Goal: Communication & Community: Share content

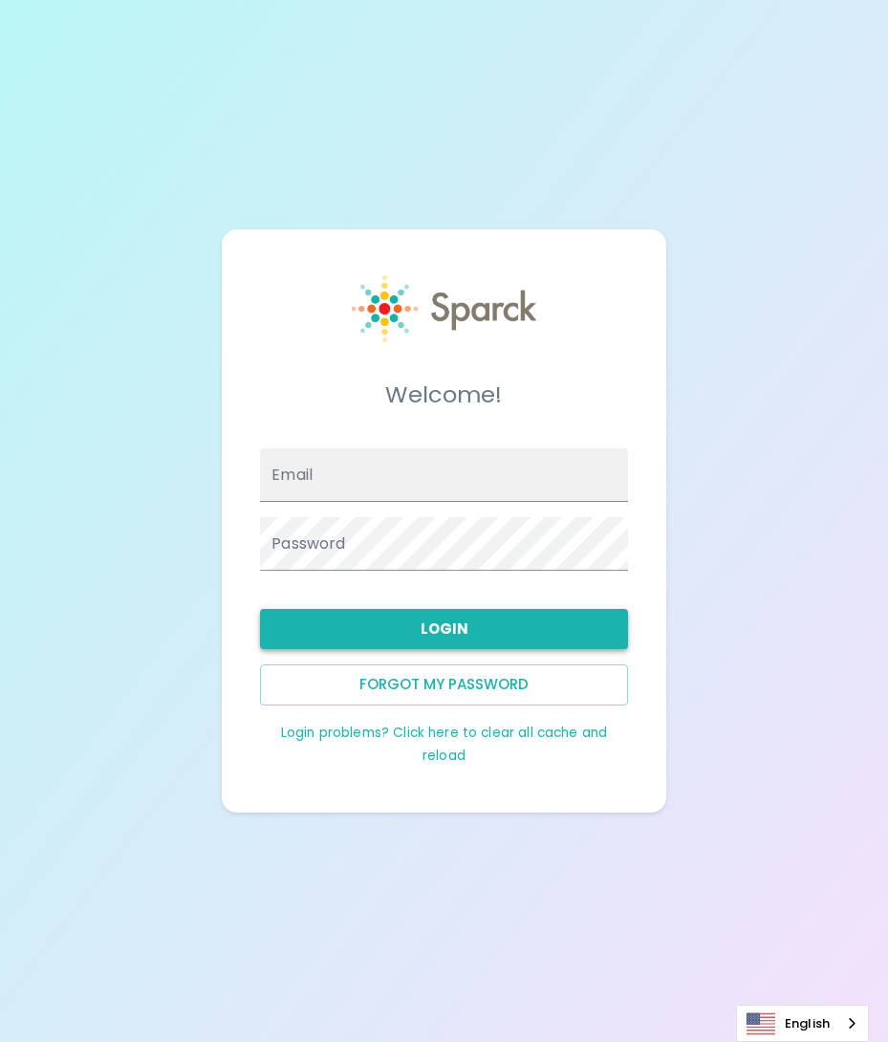
type input "SBolivar@SFBayCoffee.com"
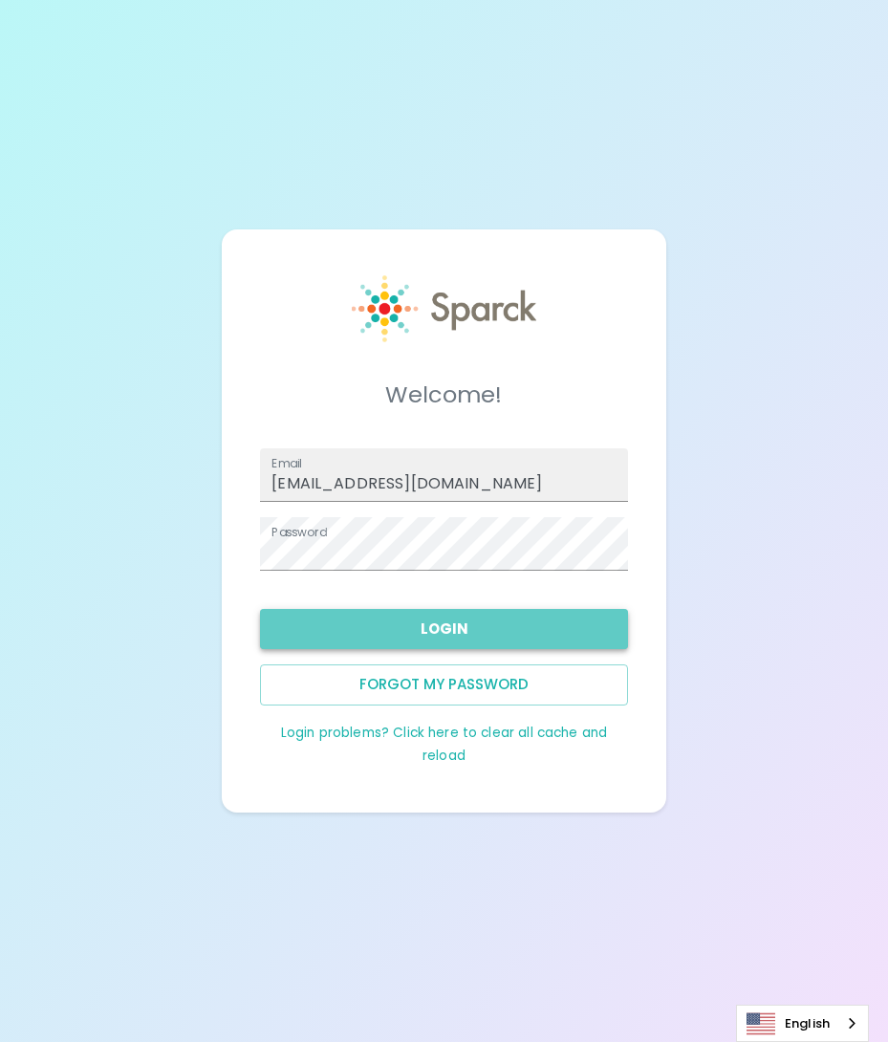
click at [458, 629] on button "Login" at bounding box center [444, 629] width 368 height 40
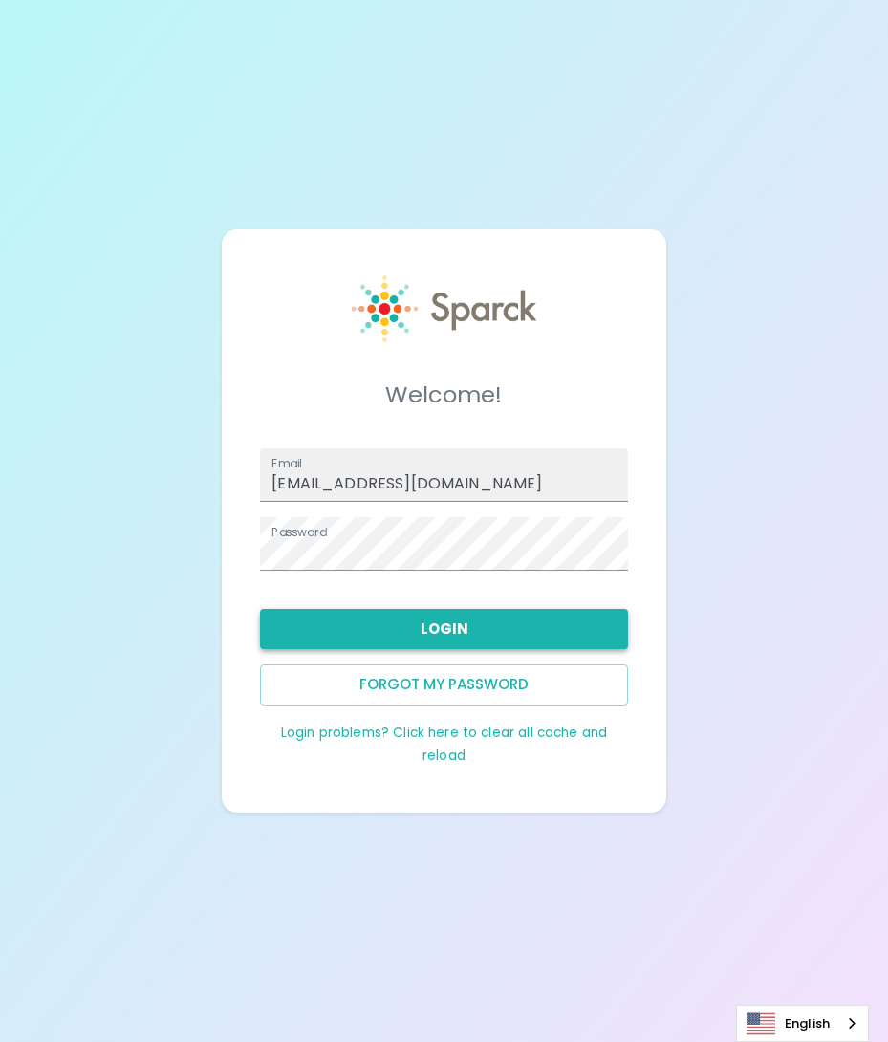
click at [458, 629] on button "Login" at bounding box center [444, 629] width 368 height 40
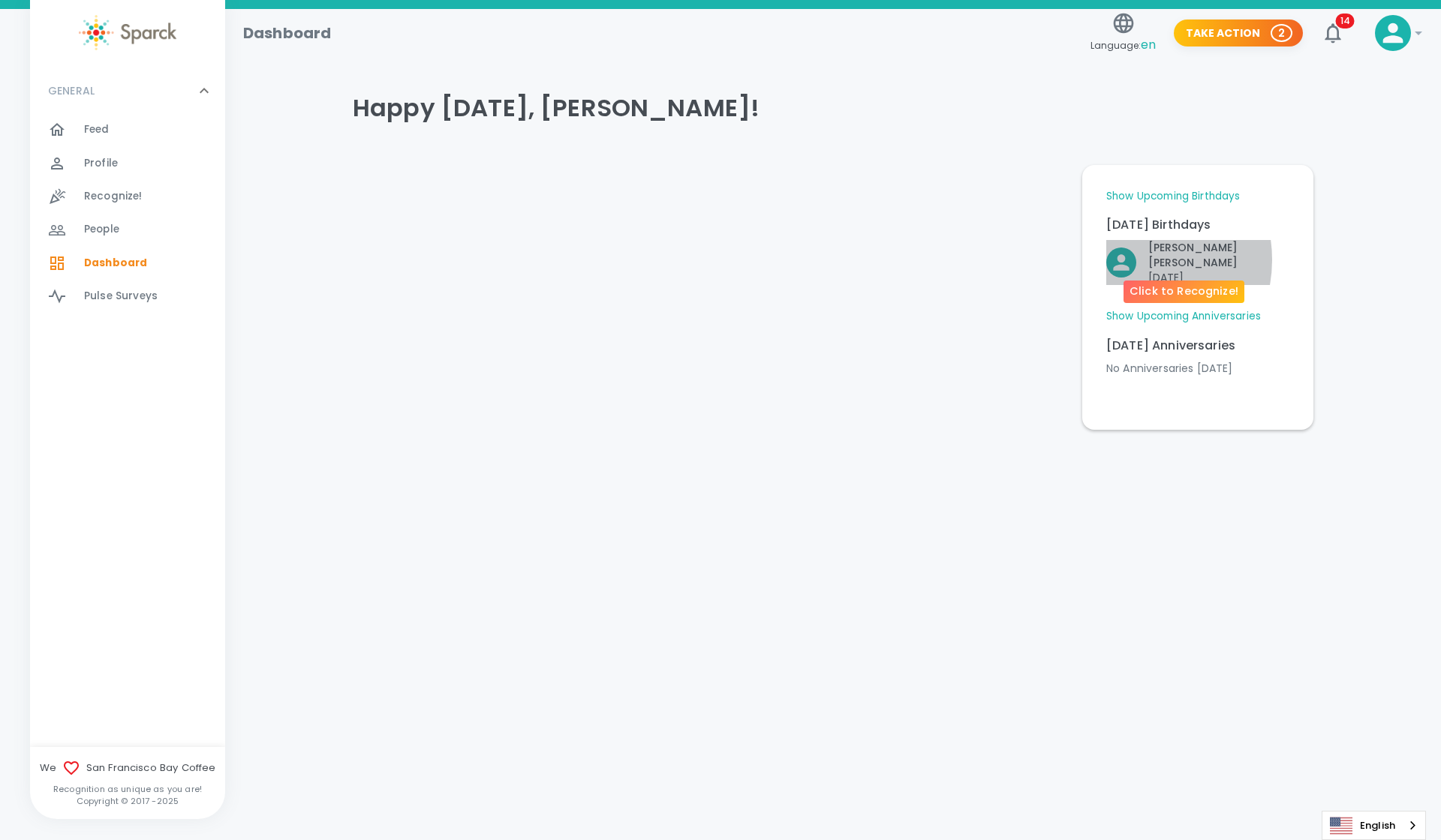
click at [697, 260] on icon "Click to Recognize!" at bounding box center [1121, 263] width 16 height 16
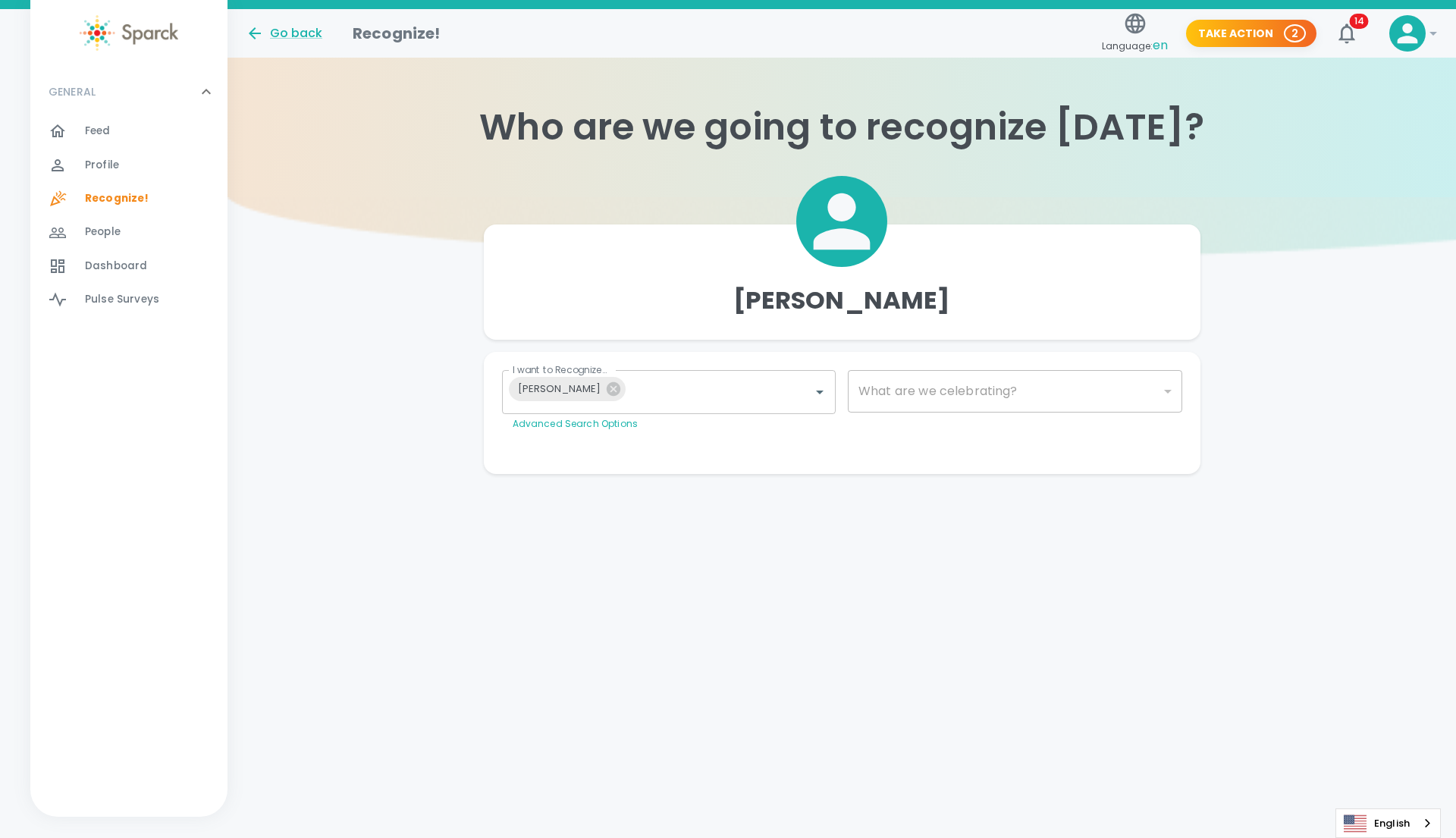
type input "2072"
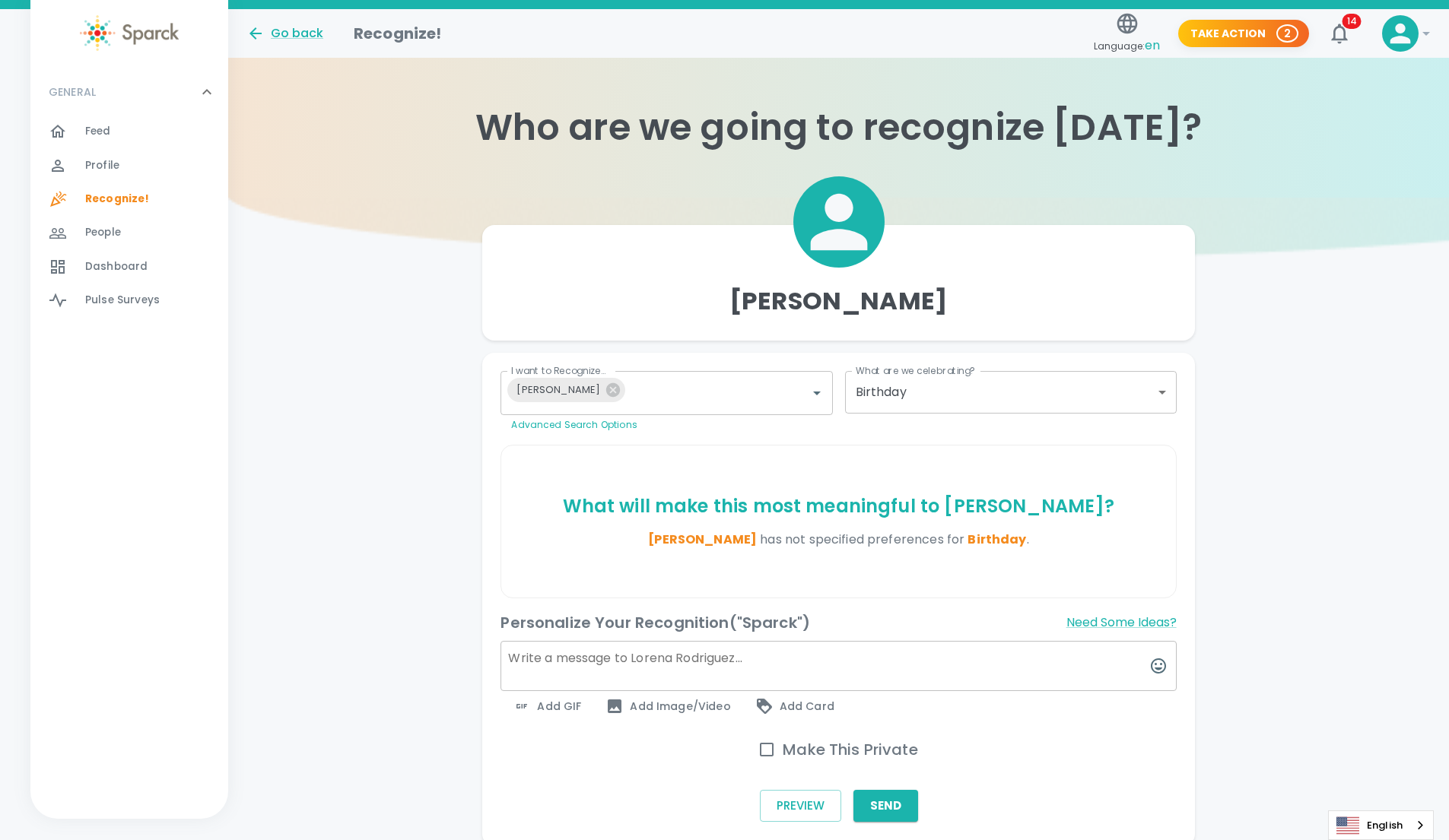
click at [697, 671] on textarea at bounding box center [838, 666] width 676 height 50
click at [699, 670] on textarea at bounding box center [838, 666] width 676 height 50
click at [699, 669] on textarea at bounding box center [838, 666] width 676 height 50
click at [699, 668] on textarea at bounding box center [838, 666] width 676 height 50
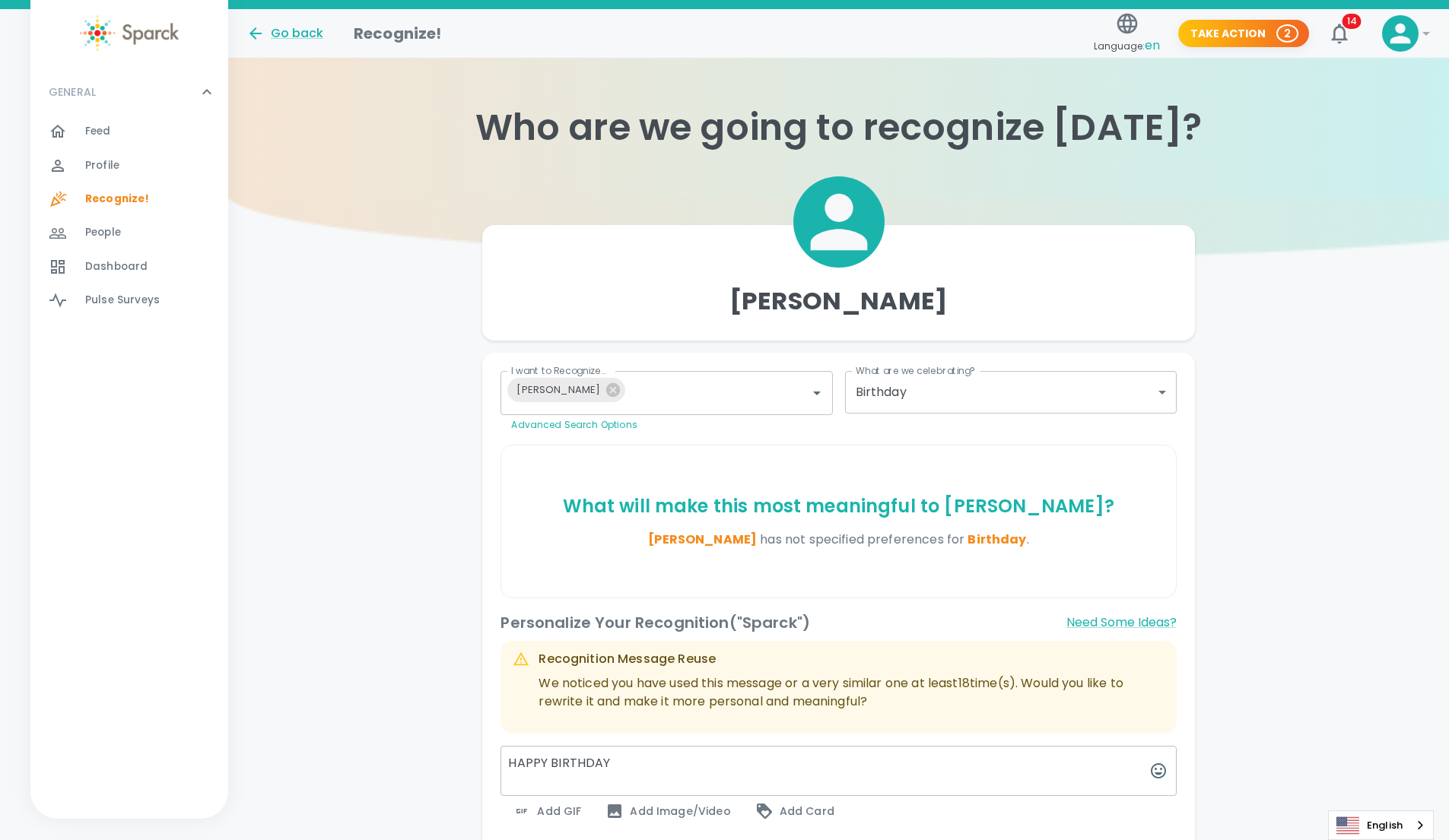
type textarea "HAPPY BIRTHDAY"
click at [554, 810] on span "Add GIF" at bounding box center [547, 811] width 68 height 18
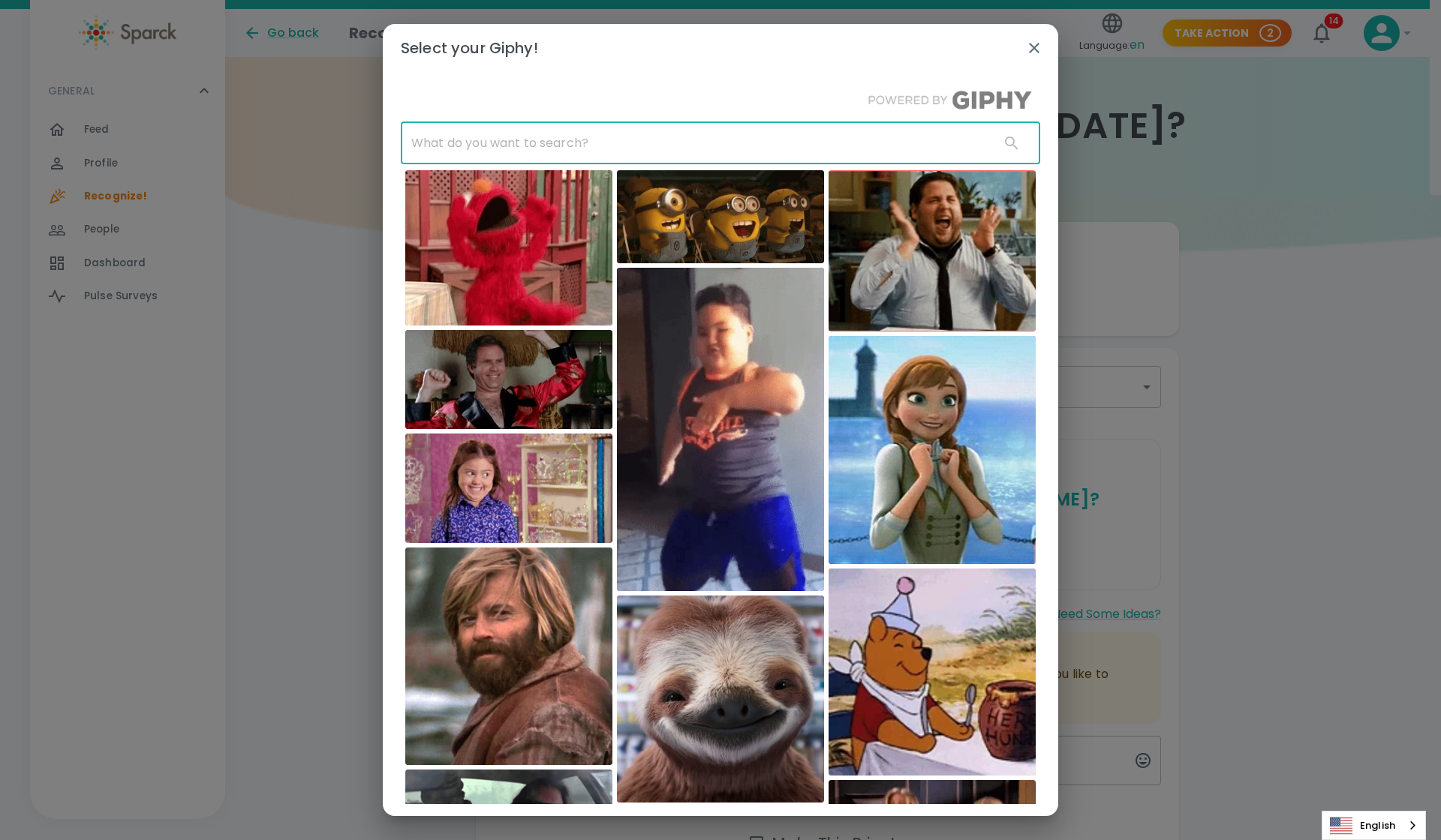
click at [433, 140] on input "text" at bounding box center [693, 144] width 587 height 42
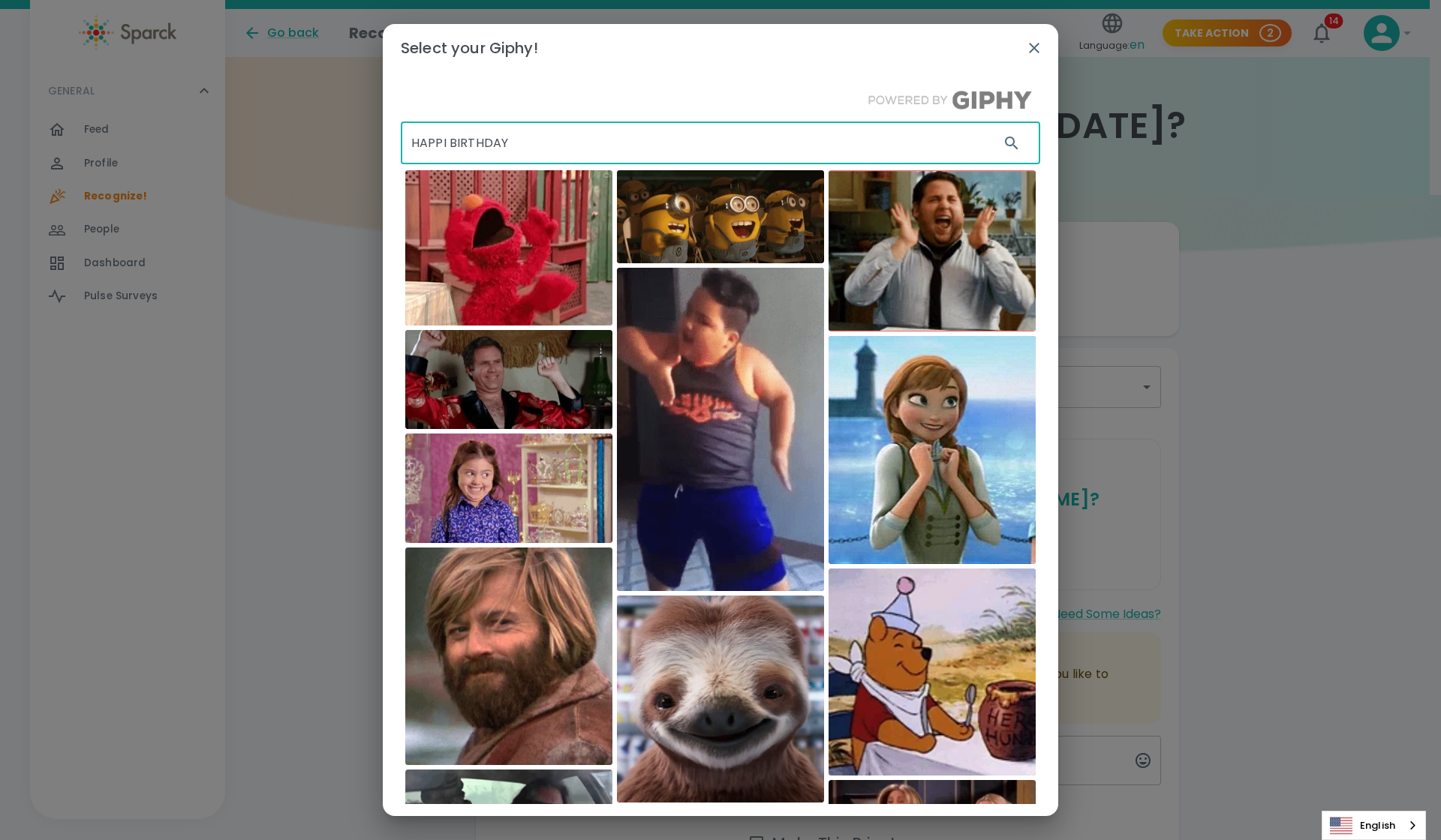
type input "HAPPI BIRTHDAY"
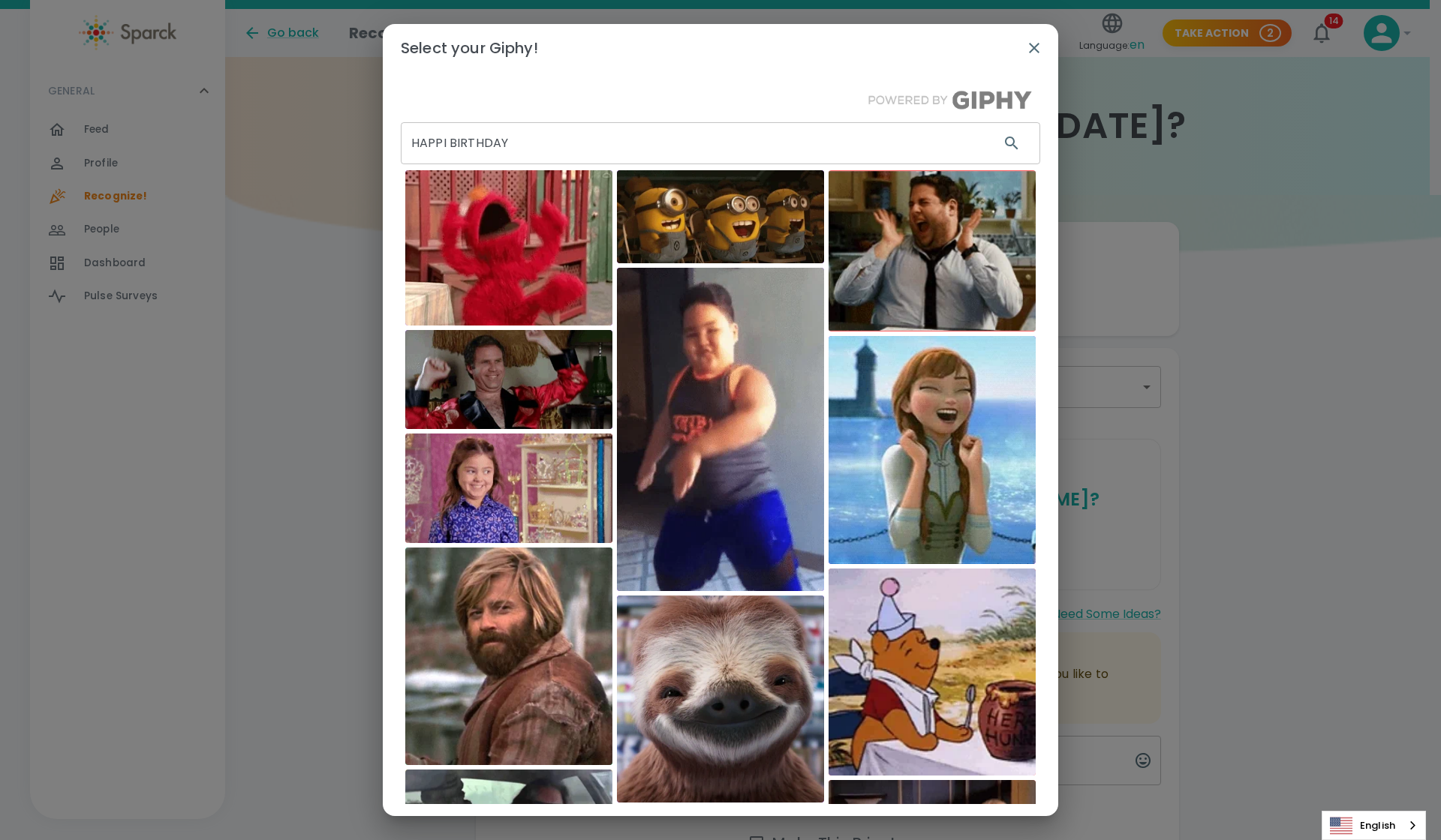
click at [697, 670] on img at bounding box center [932, 672] width 207 height 207
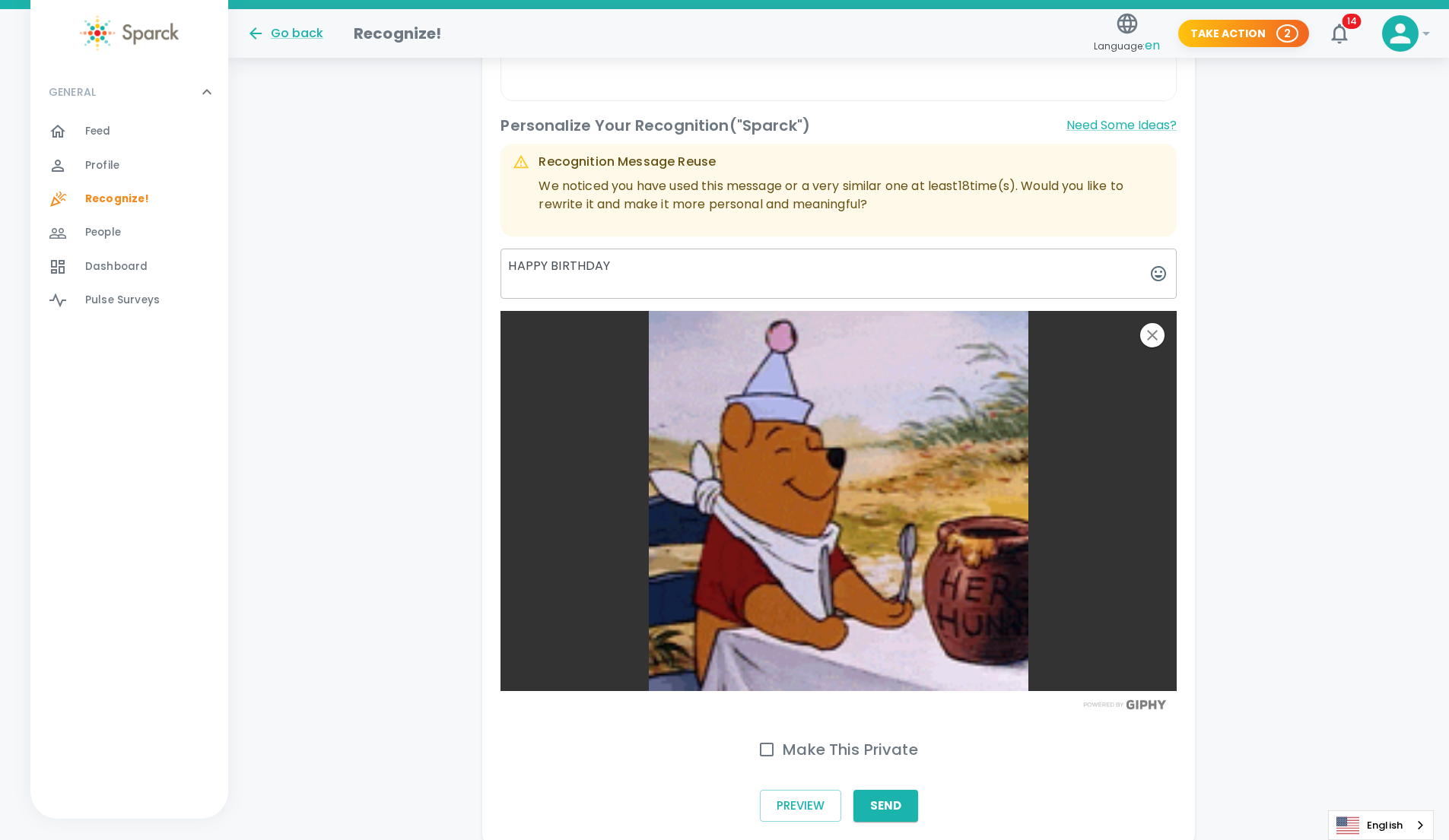
scroll to position [564, 0]
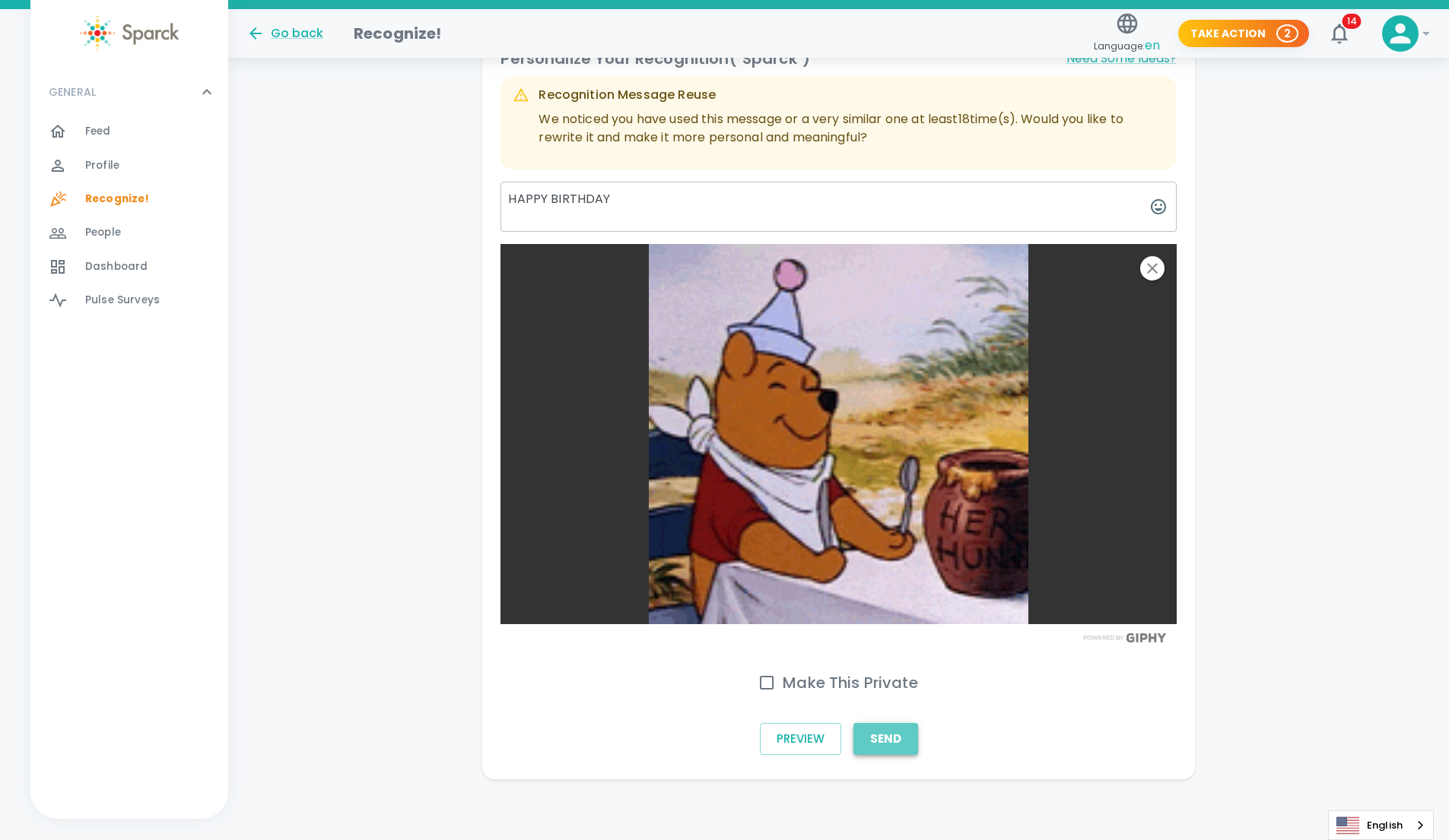
click at [706, 742] on button "Send" at bounding box center [885, 739] width 64 height 32
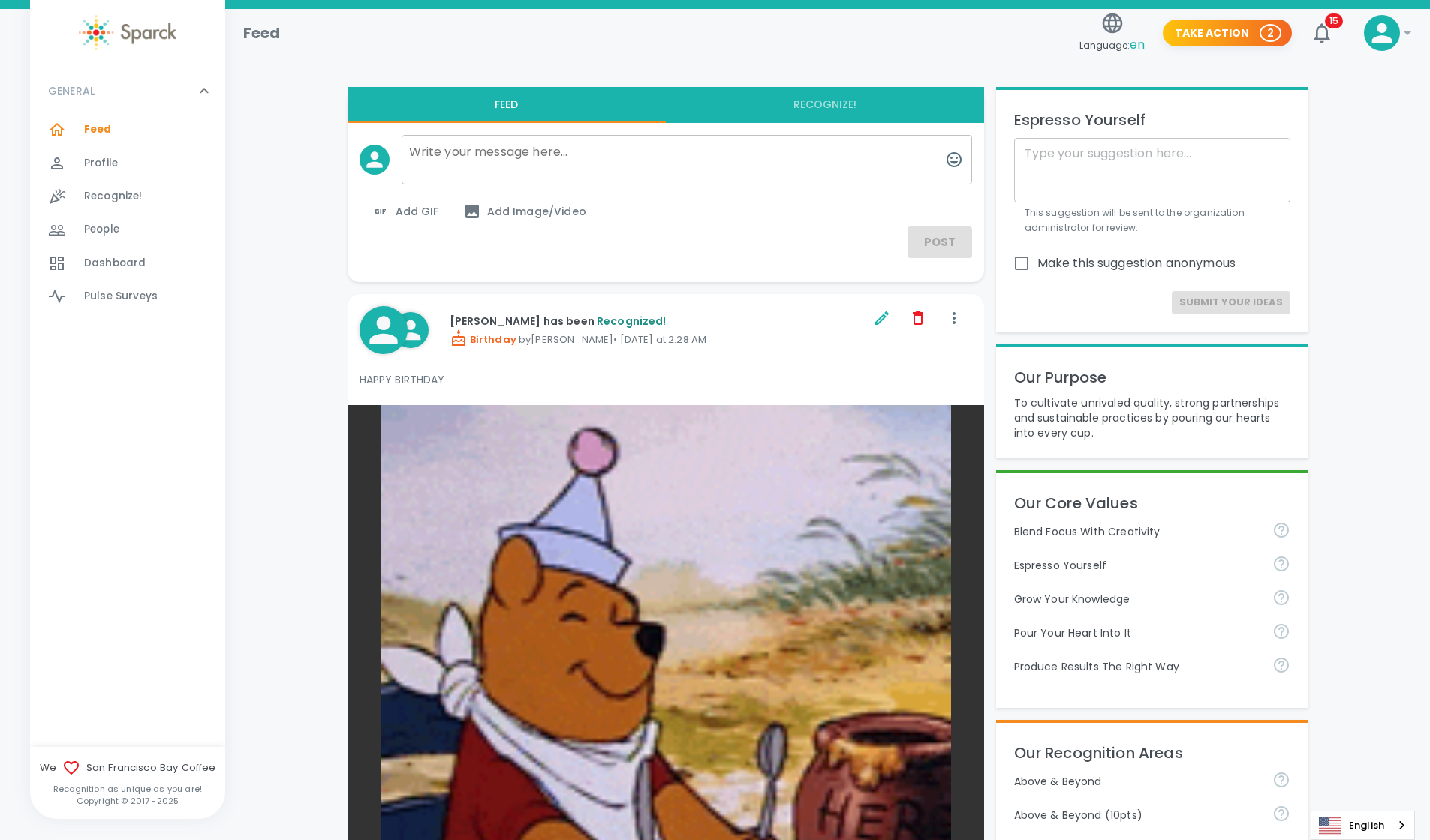
click at [126, 198] on span "Recognize!" at bounding box center [113, 196] width 59 height 15
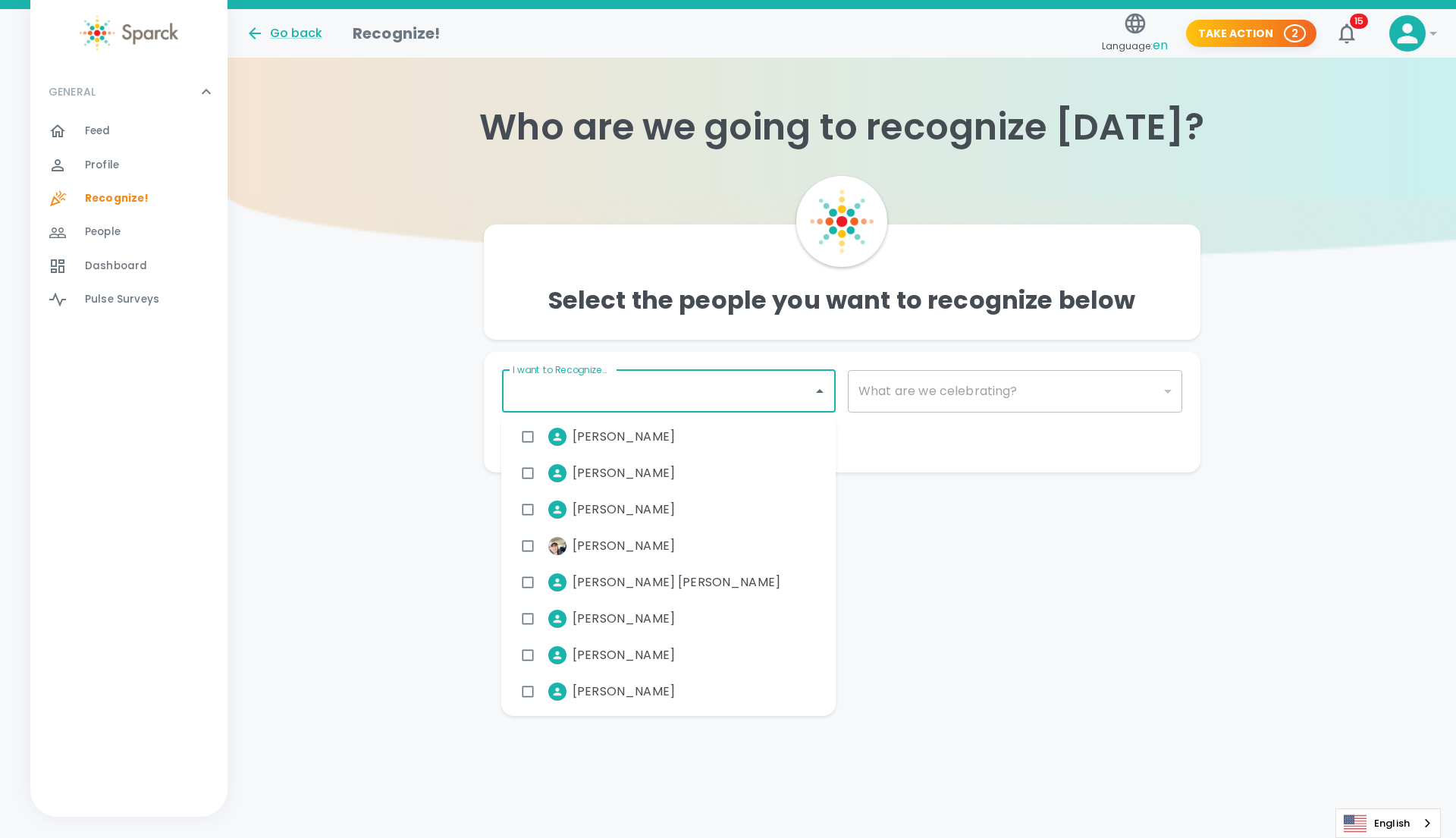
click at [670, 390] on input "I want to Recognize..." at bounding box center [658, 391] width 298 height 29
type input "CAR"
click at [622, 620] on span "Carmen Maldonado" at bounding box center [624, 618] width 102 height 18
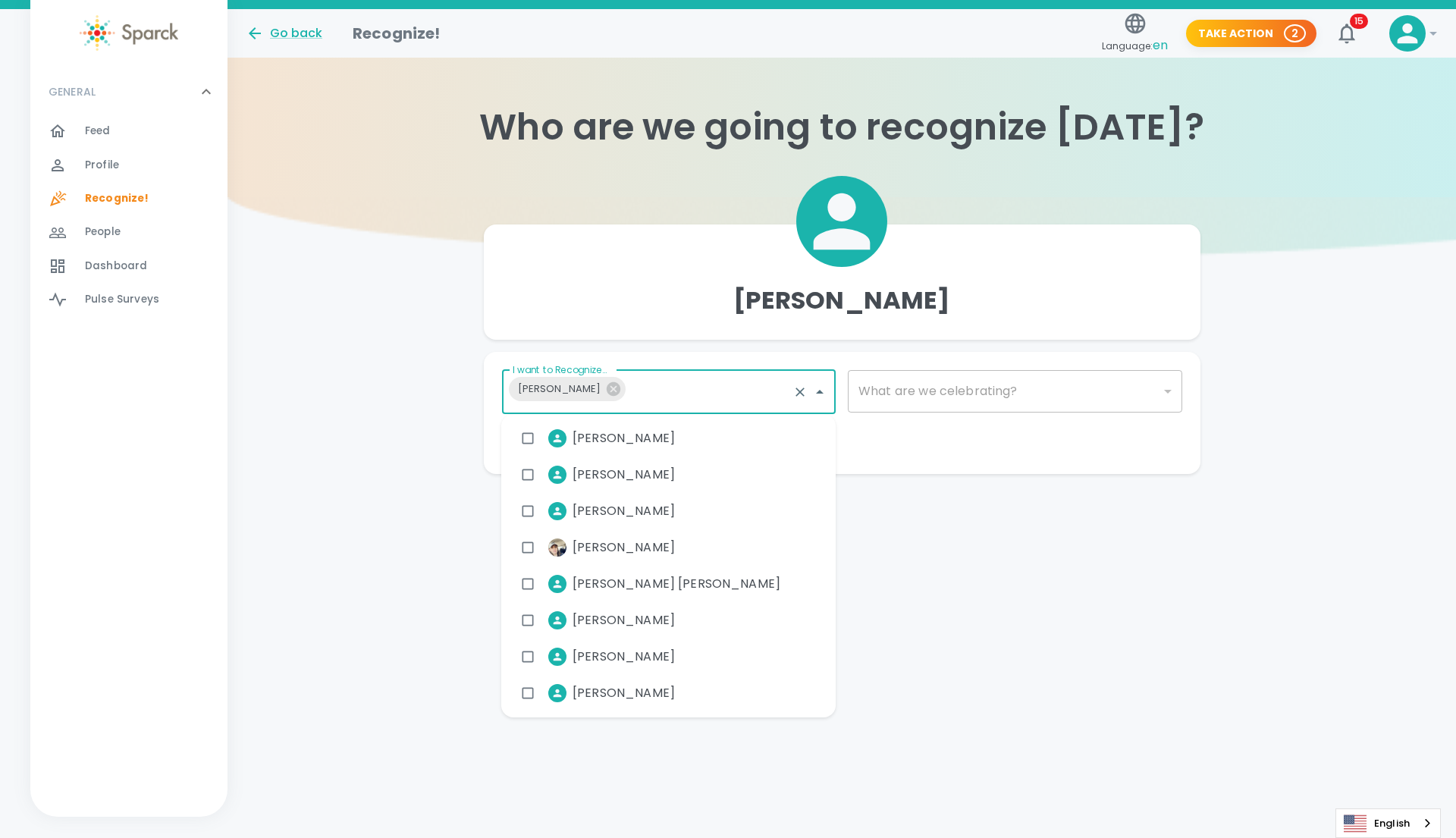
click at [704, 449] on div "Make This Private Preview Send" at bounding box center [836, 449] width 693 height 12
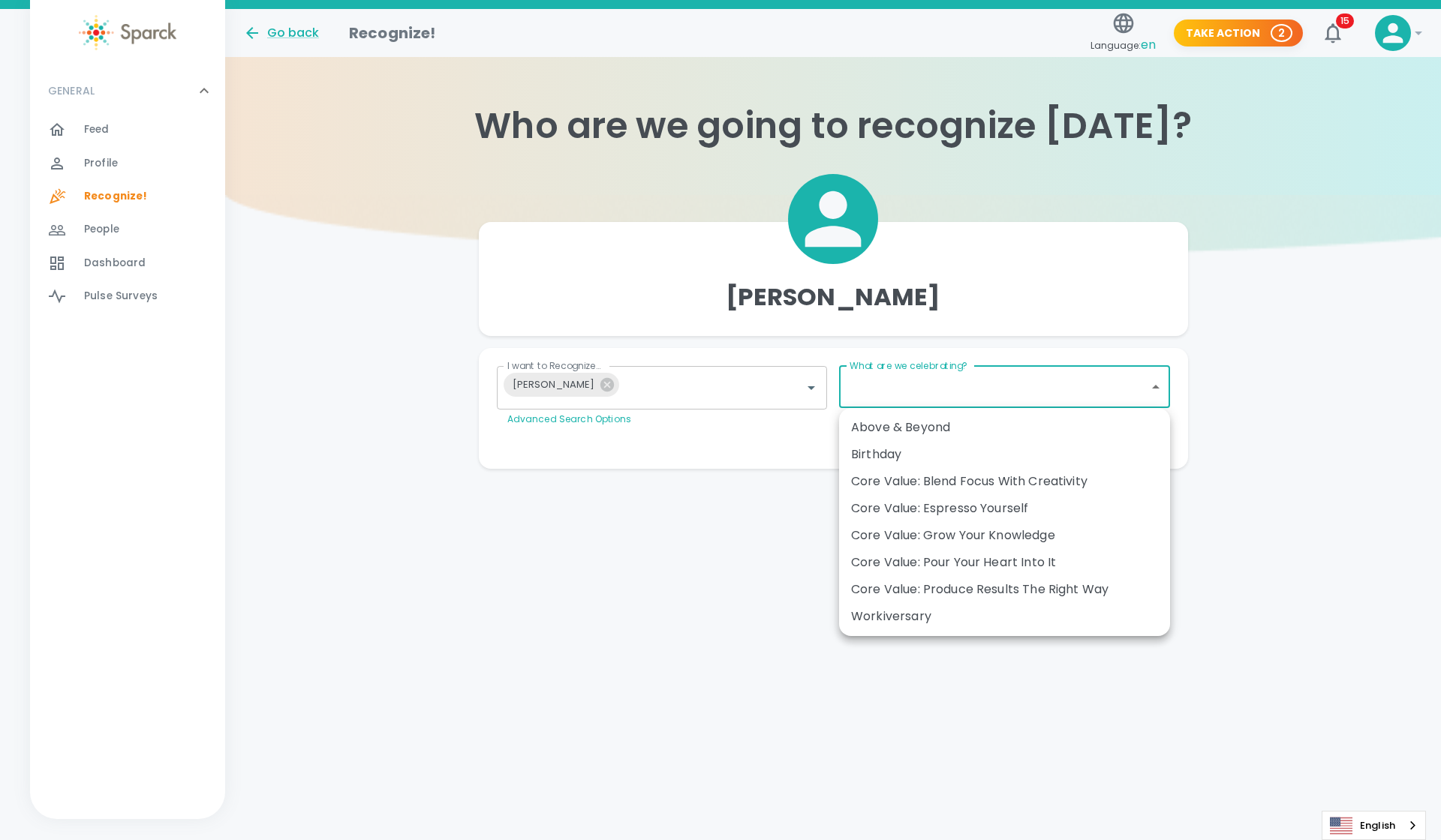
click at [697, 385] on body "Skip Navigation Go back Recognize! Language: en Take Action 2 15 ! GENERAL 0 Fe…" at bounding box center [720, 265] width 1441 height 529
click at [697, 618] on div "Workiversary" at bounding box center [1004, 616] width 307 height 18
type input "2073"
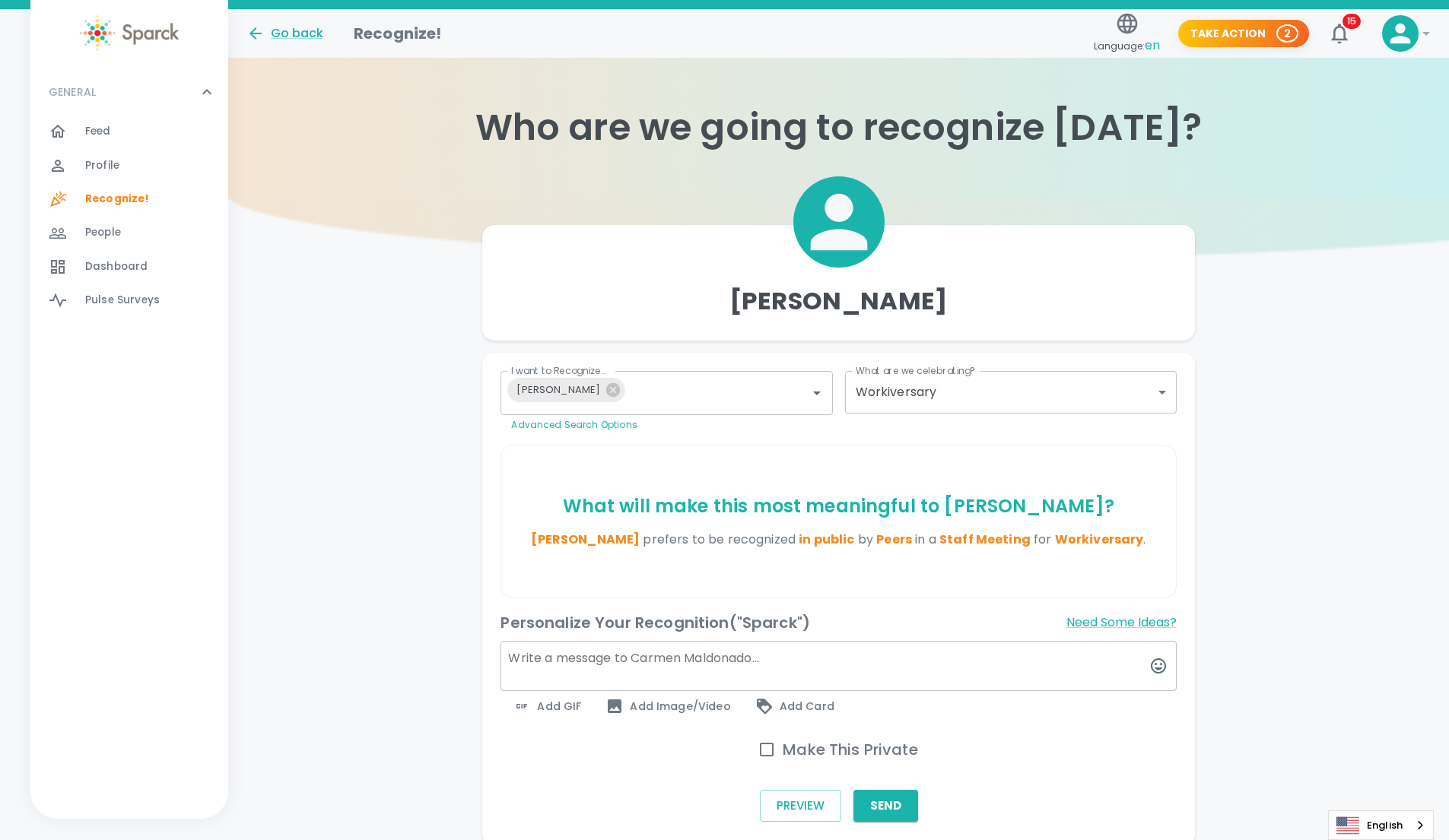
click at [582, 667] on textarea at bounding box center [838, 666] width 676 height 50
click at [553, 706] on span "Add GIF" at bounding box center [547, 706] width 68 height 18
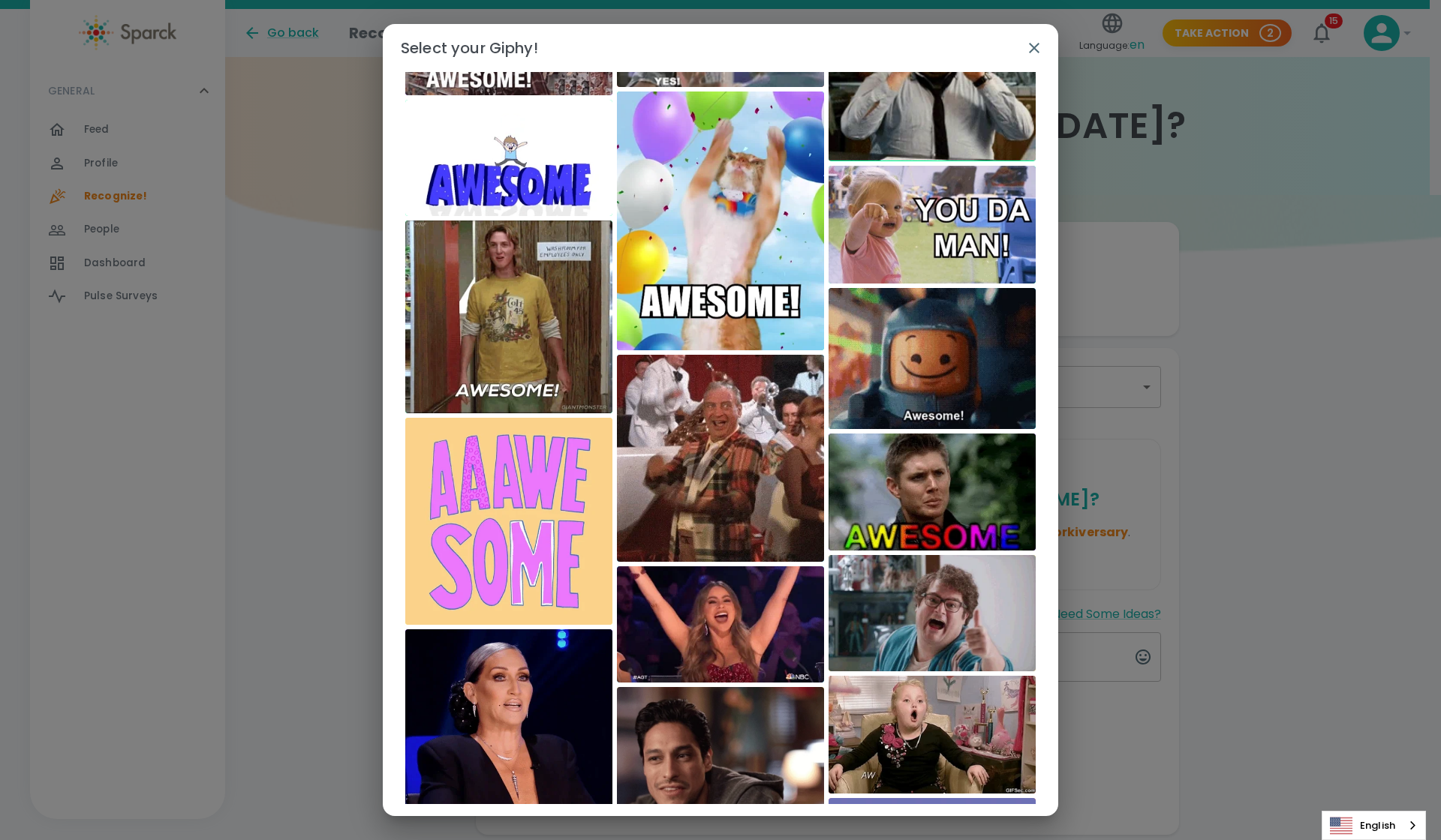
scroll to position [261, 0]
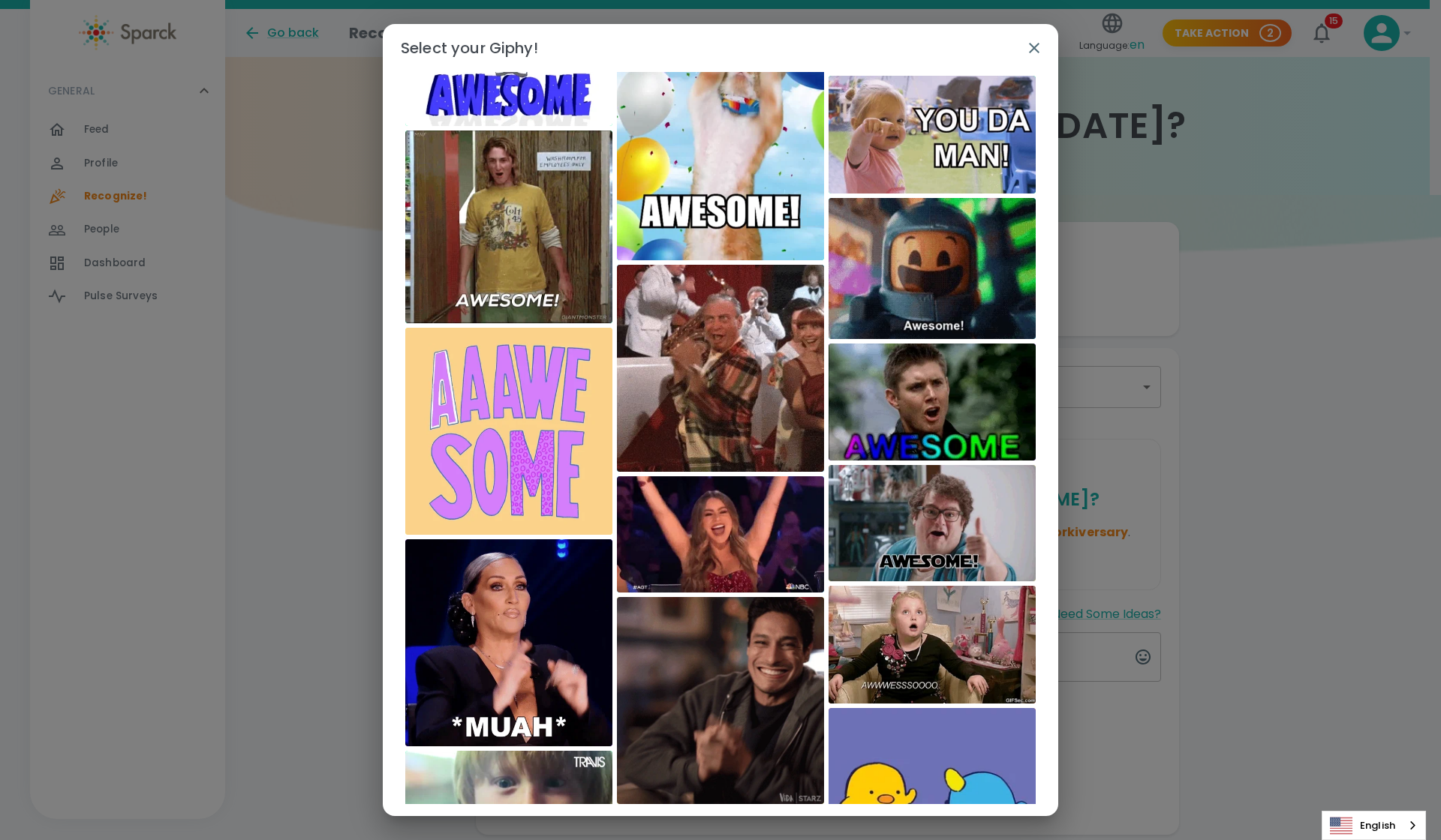
click at [697, 798] on div "Select your Giphy! ​ The Rockstar Cats Rodney Dangerfield macniten America's Go…" at bounding box center [720, 420] width 1441 height 840
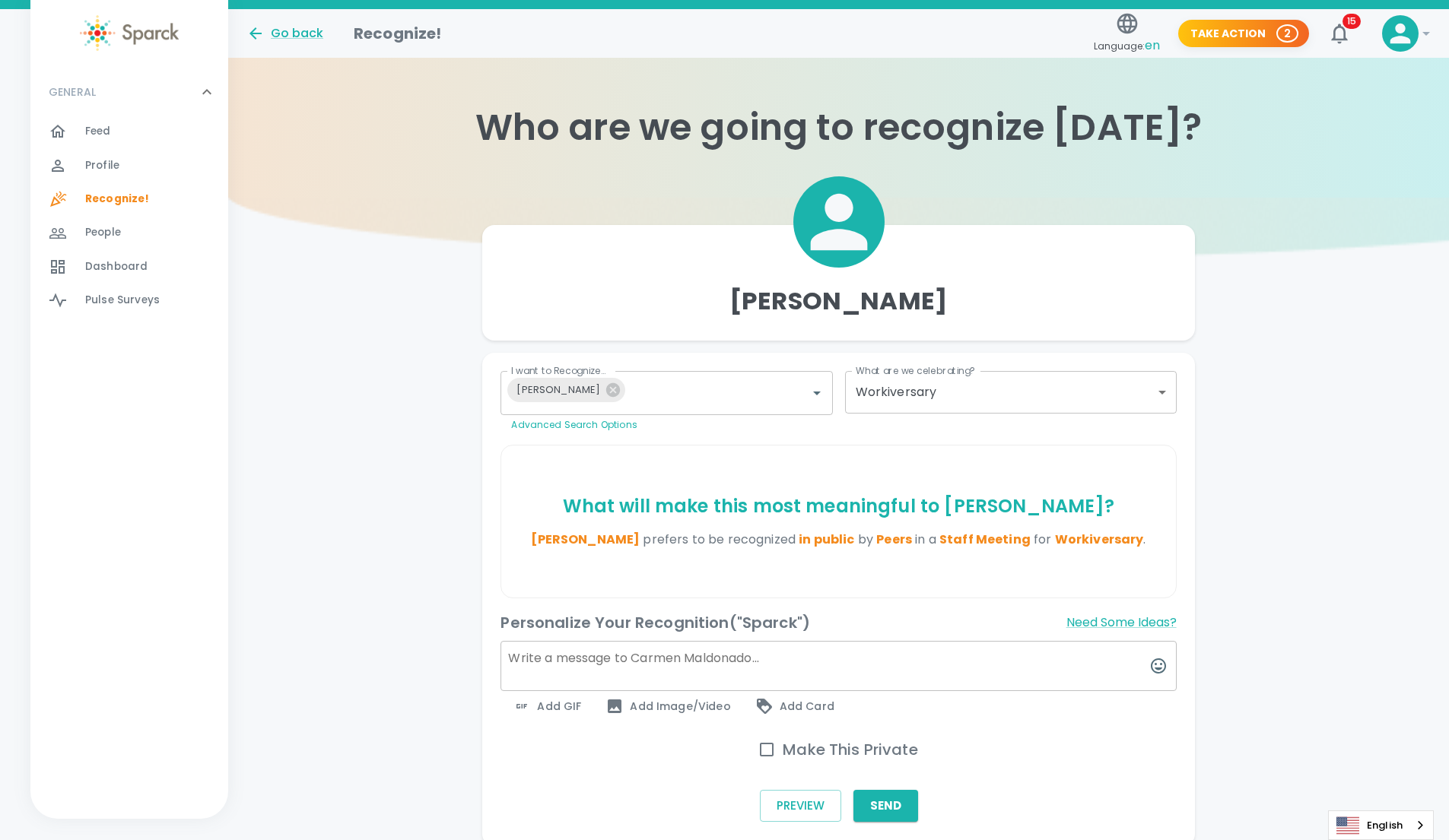
click at [572, 702] on span "Add GIF" at bounding box center [547, 706] width 68 height 18
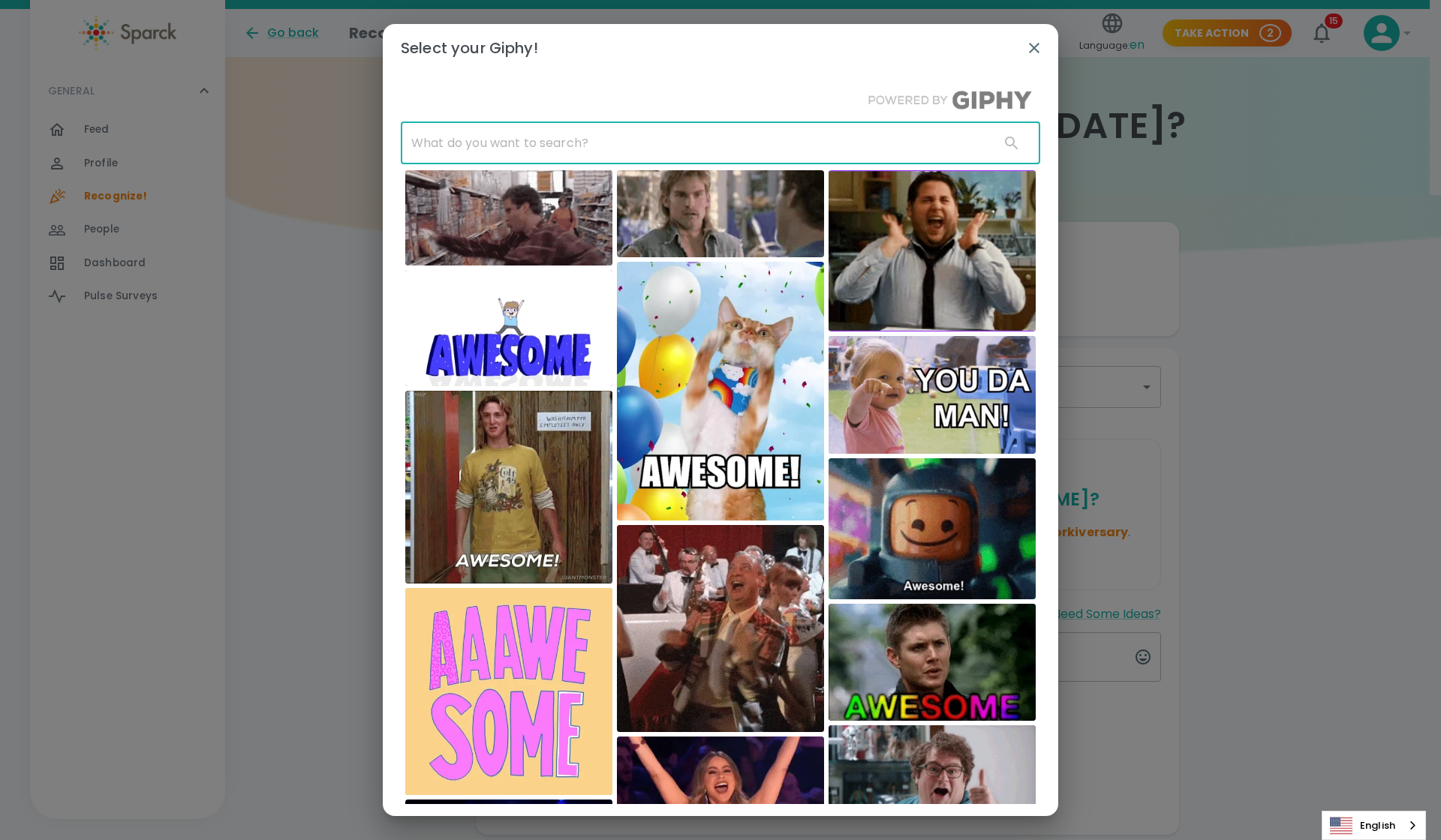
click at [459, 151] on input "text" at bounding box center [693, 144] width 587 height 42
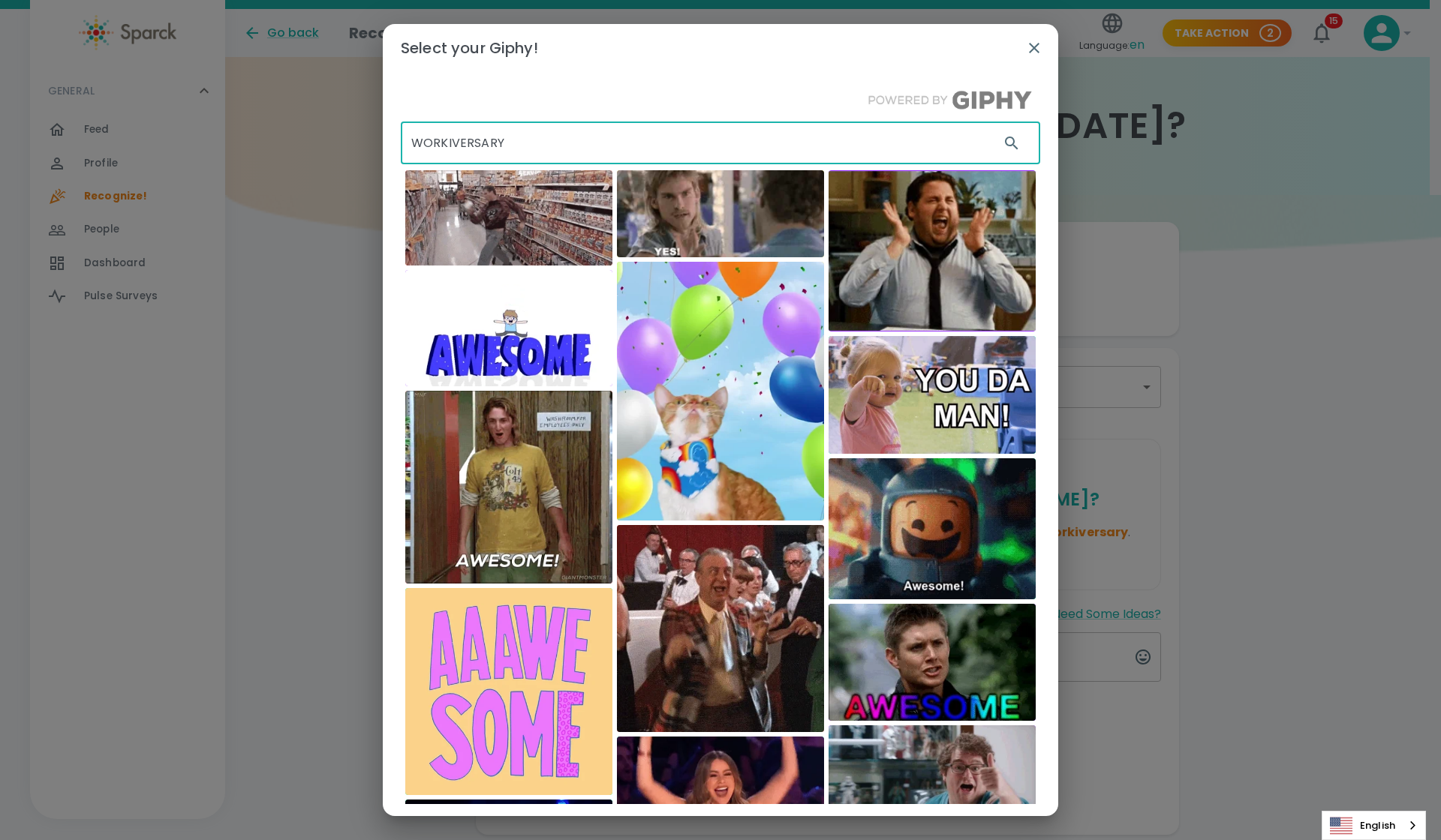
type input "WORKIVERSARY"
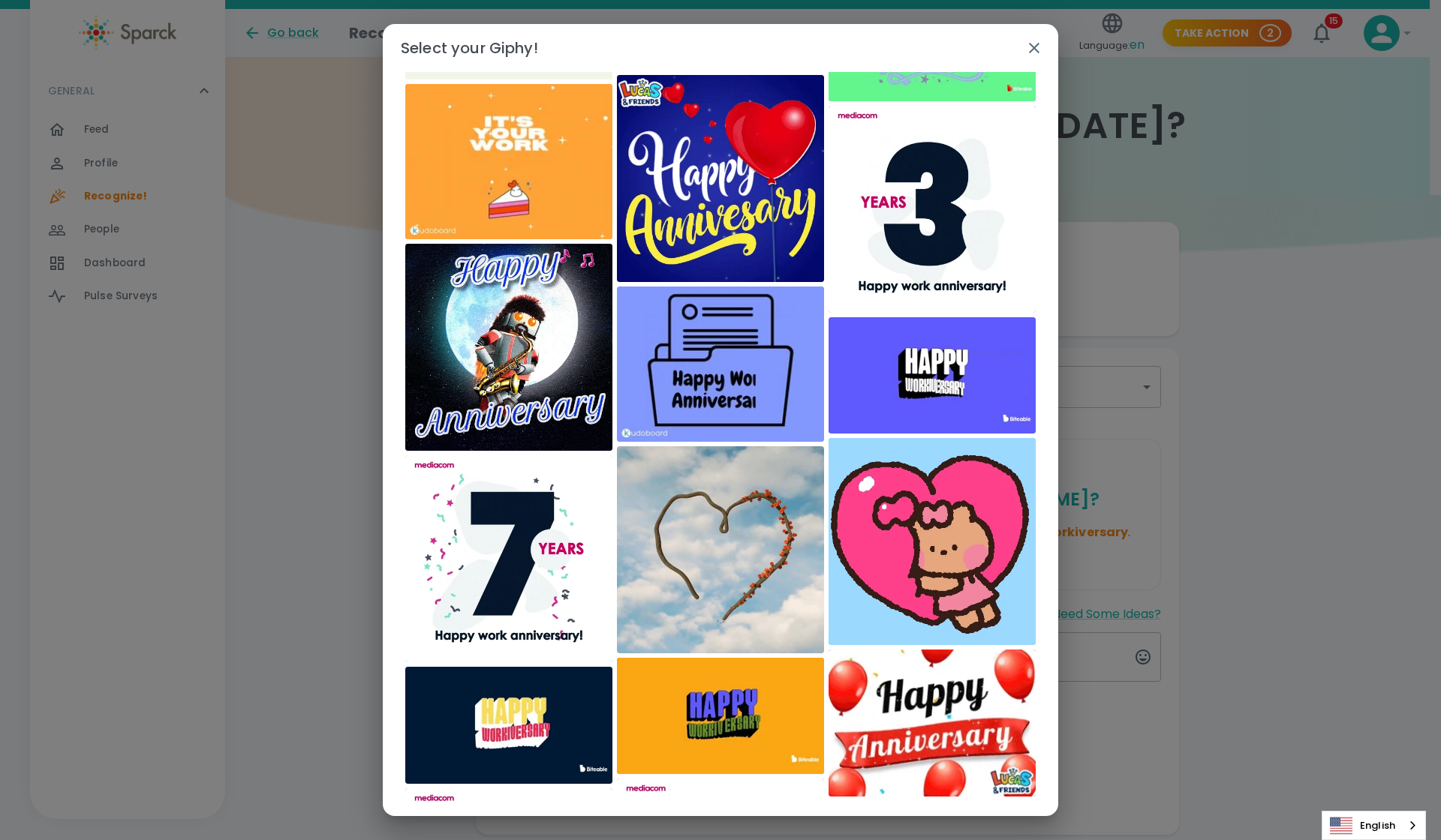
scroll to position [2047, 0]
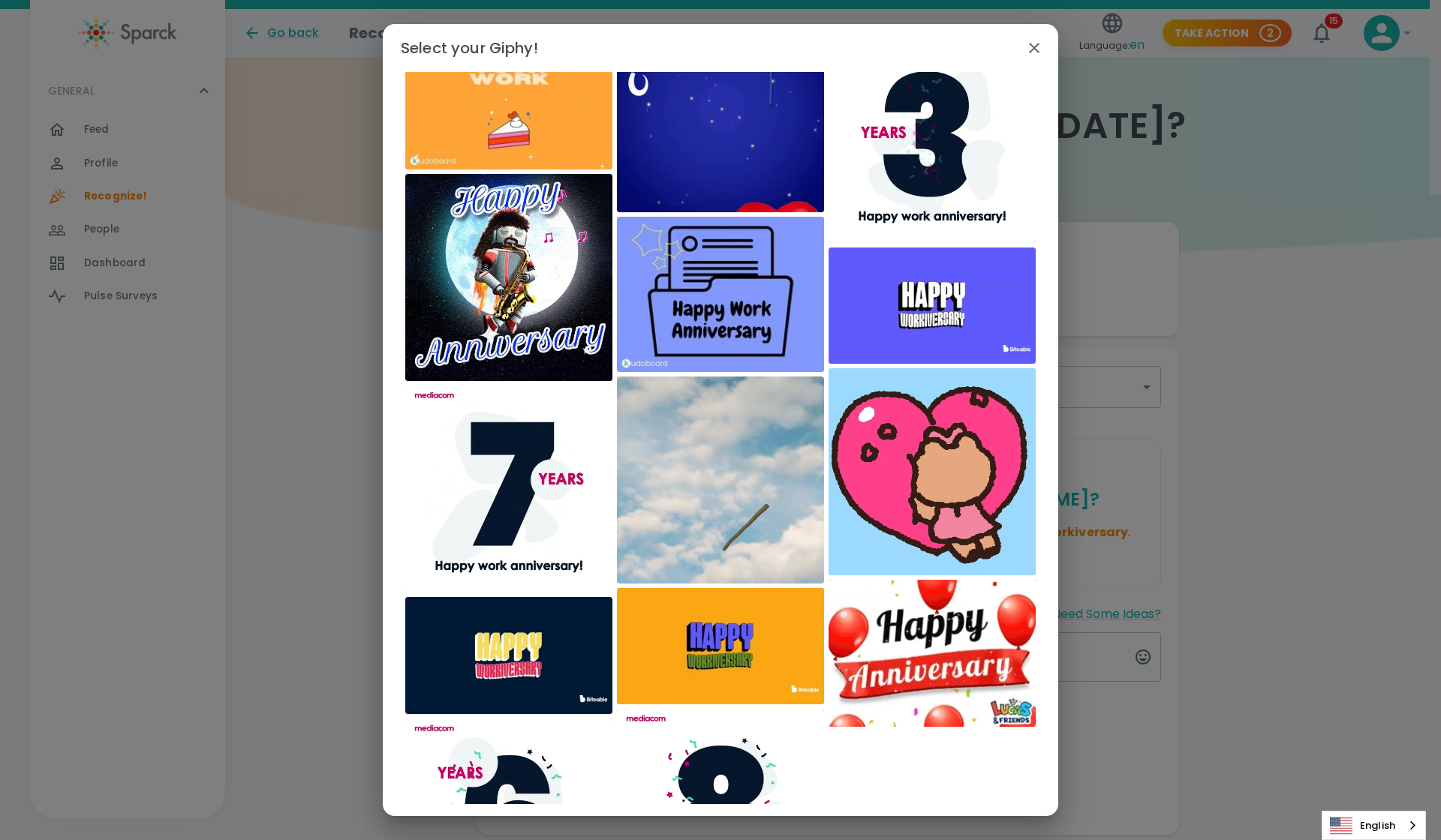
click at [697, 791] on div "Select your Giphy! WORKIVERSARY ​" at bounding box center [720, 420] width 1441 height 840
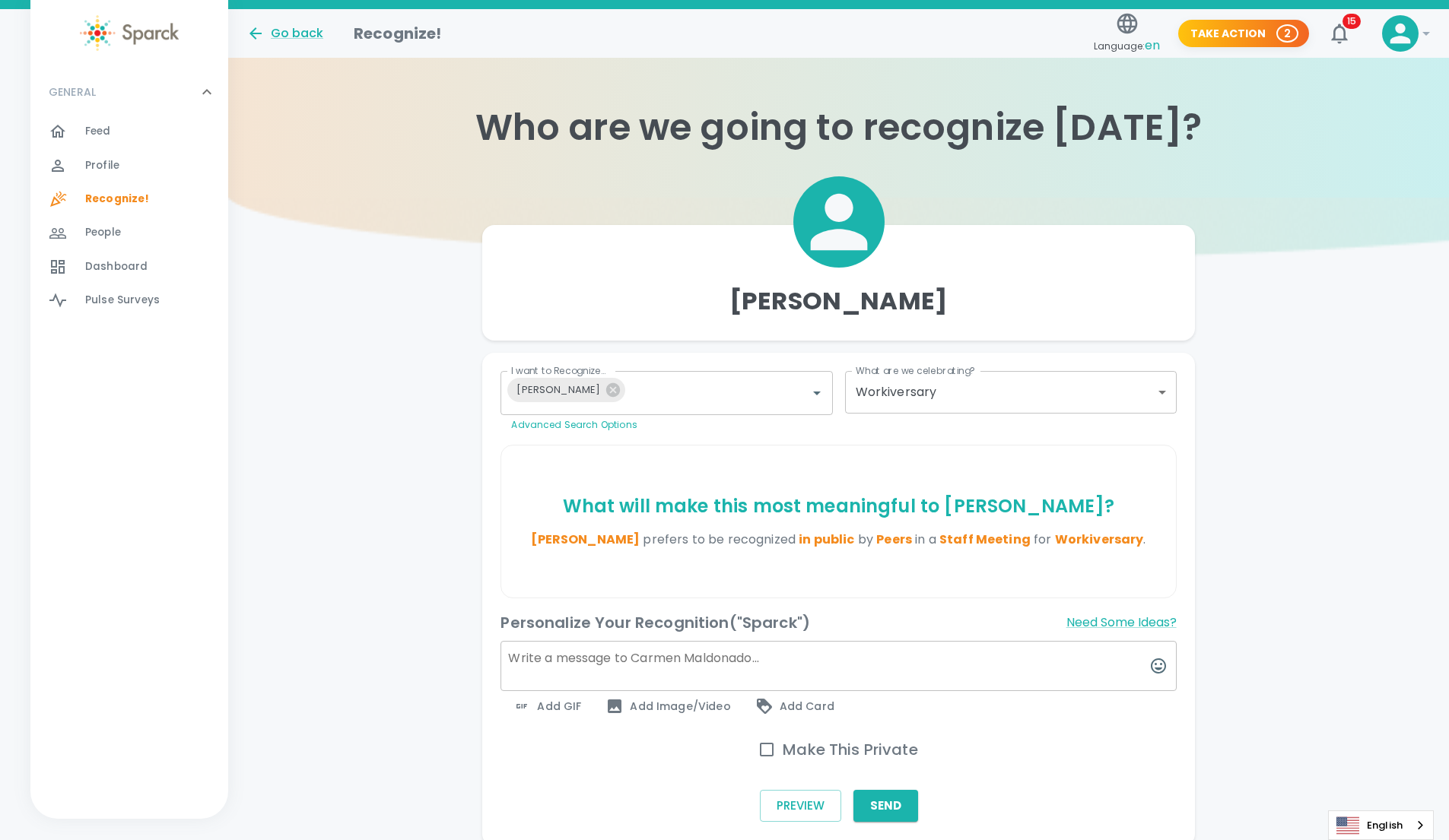
click at [547, 699] on span "Add GIF" at bounding box center [547, 706] width 68 height 18
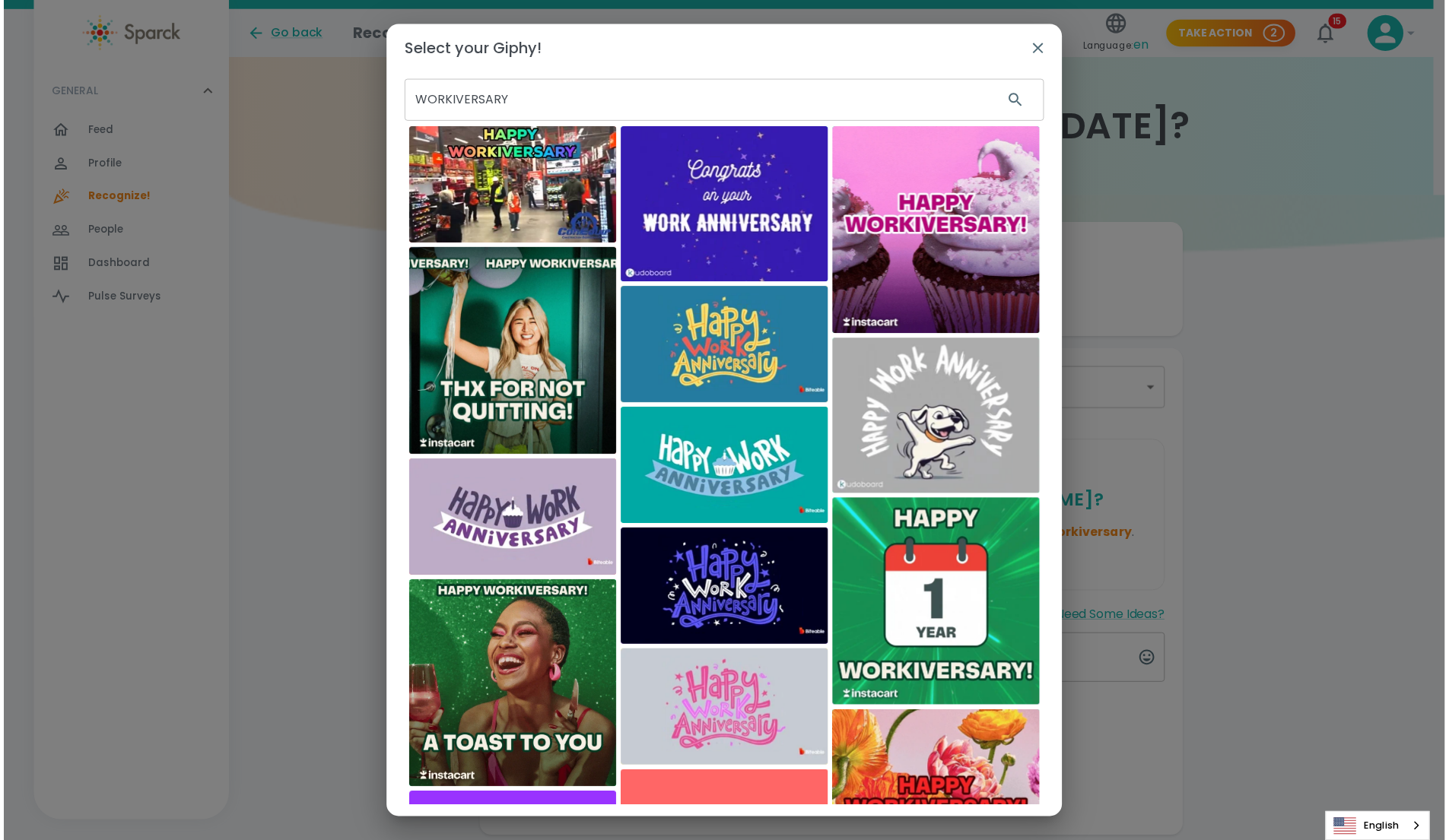
scroll to position [0, 0]
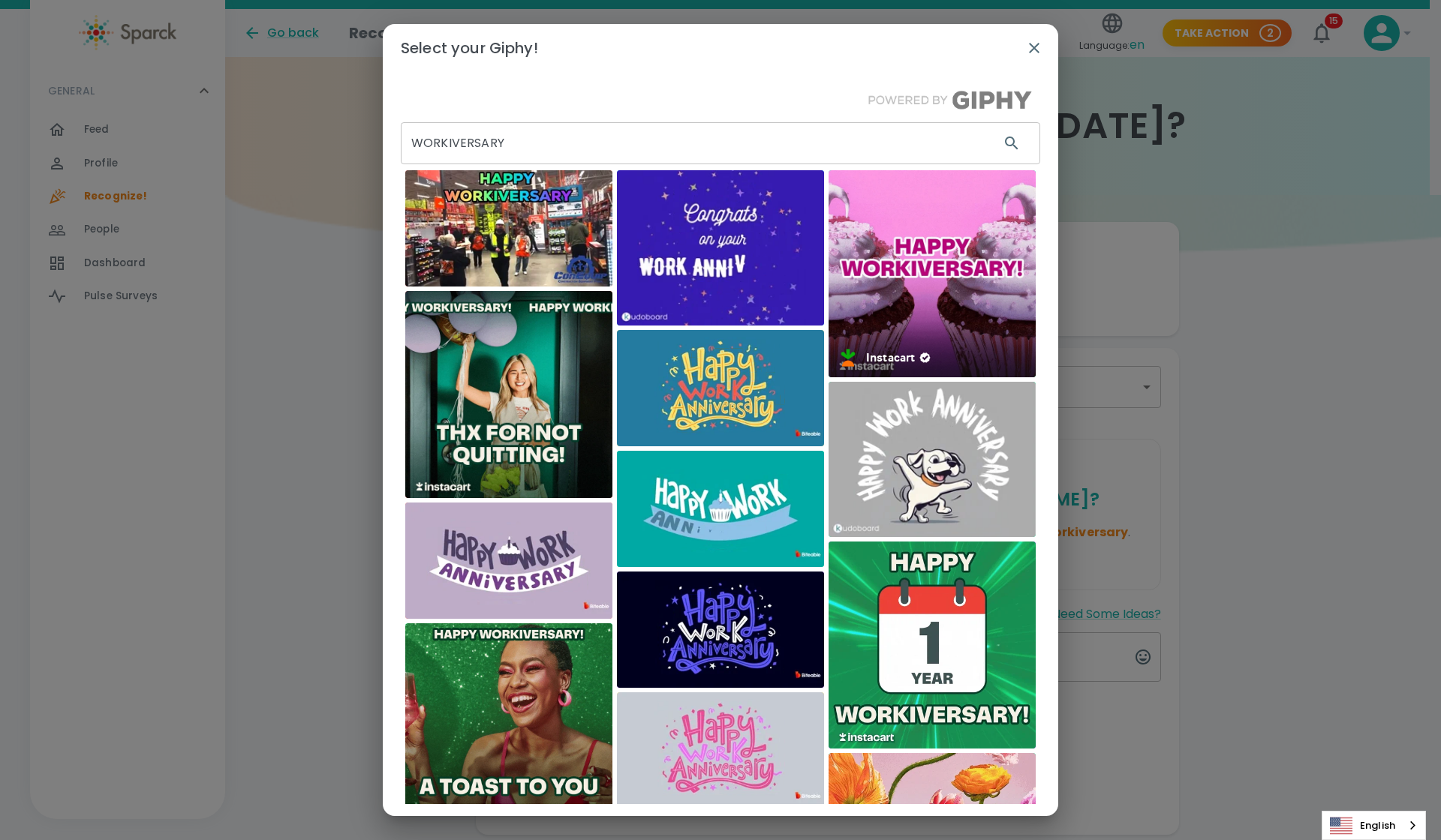
click at [697, 262] on img at bounding box center [932, 274] width 207 height 207
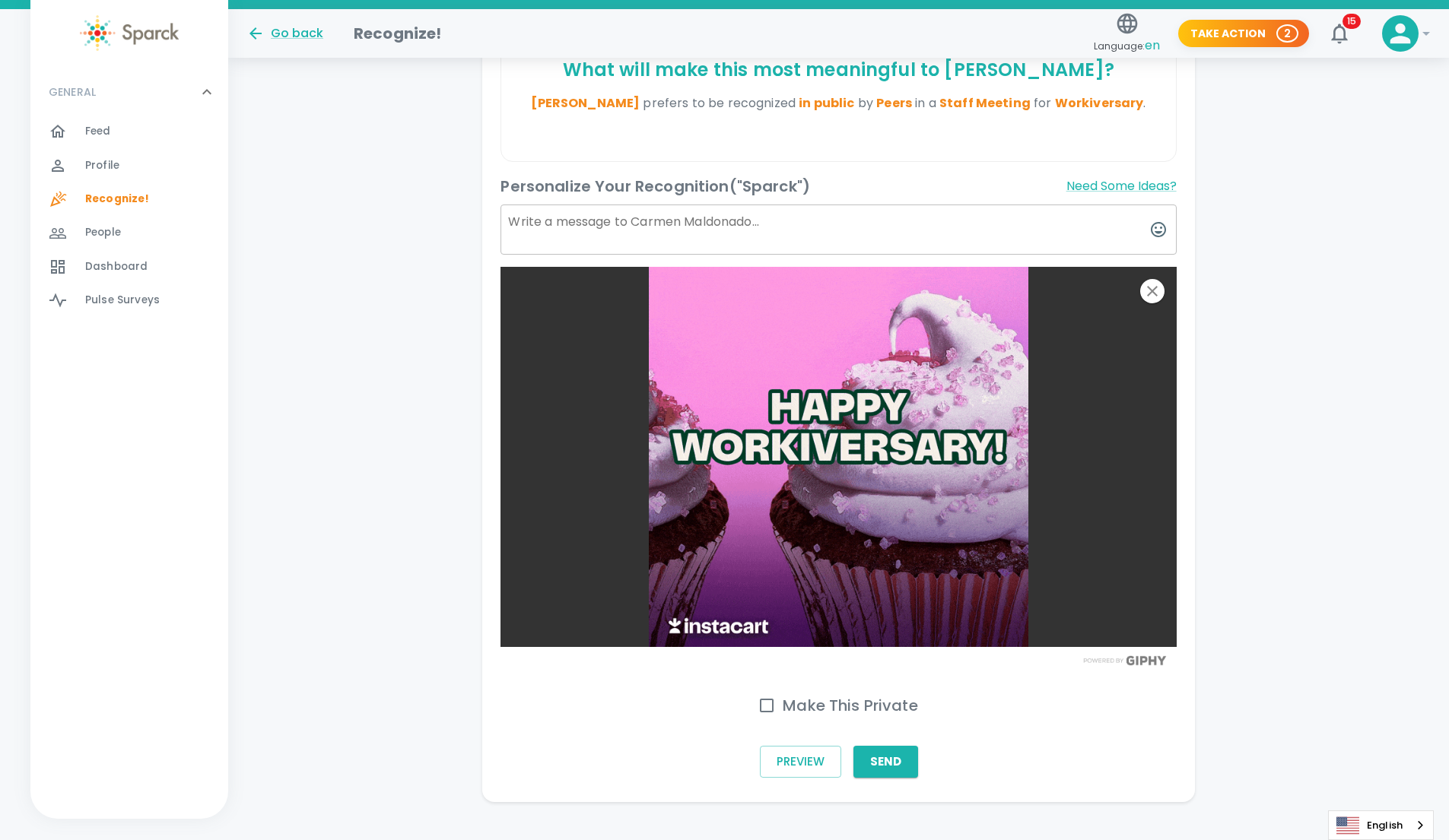
scroll to position [459, 0]
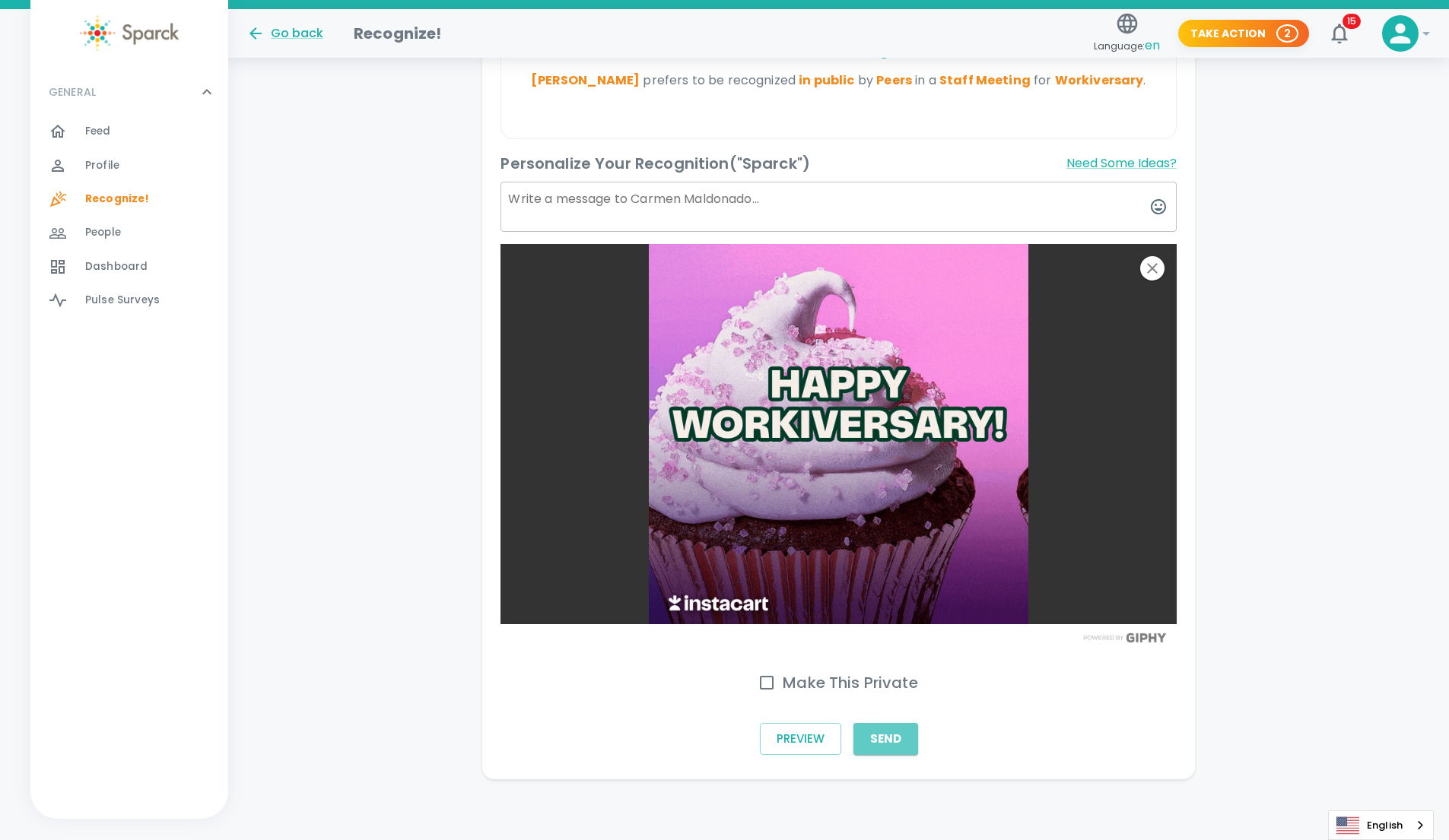
click at [706, 740] on button "Send" at bounding box center [885, 739] width 64 height 32
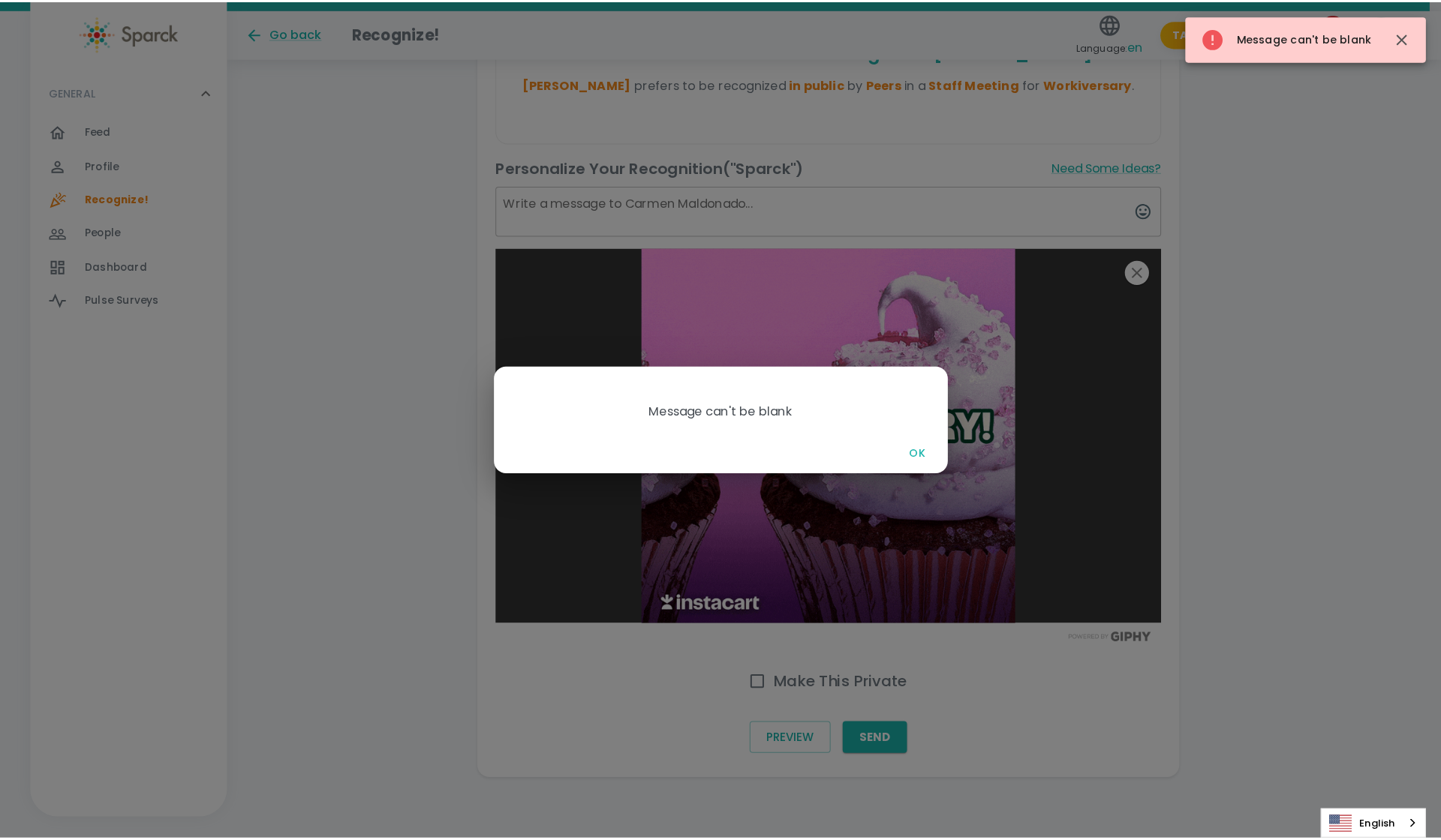
scroll to position [442, 0]
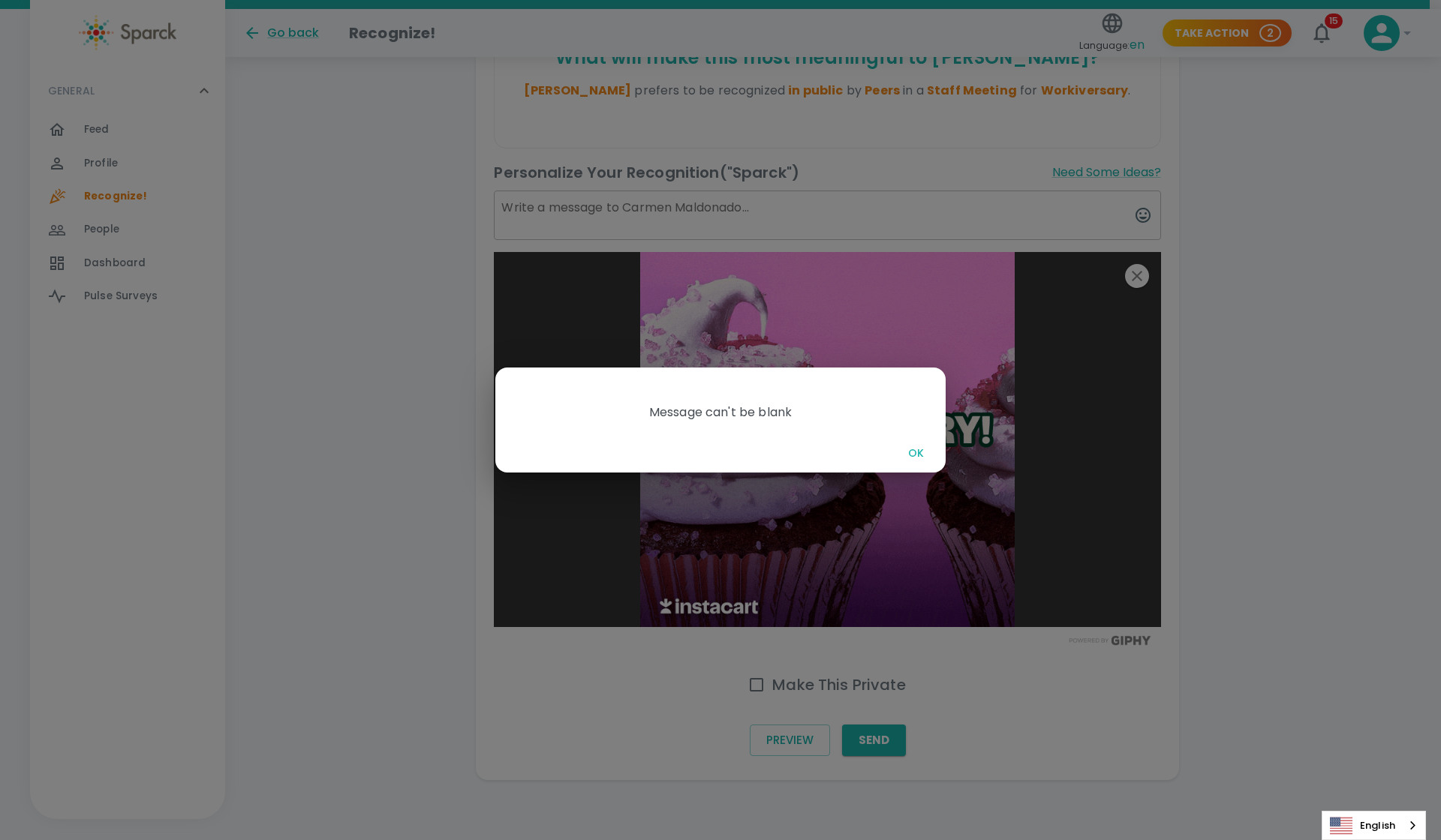
click at [697, 449] on button "OK" at bounding box center [915, 453] width 48 height 27
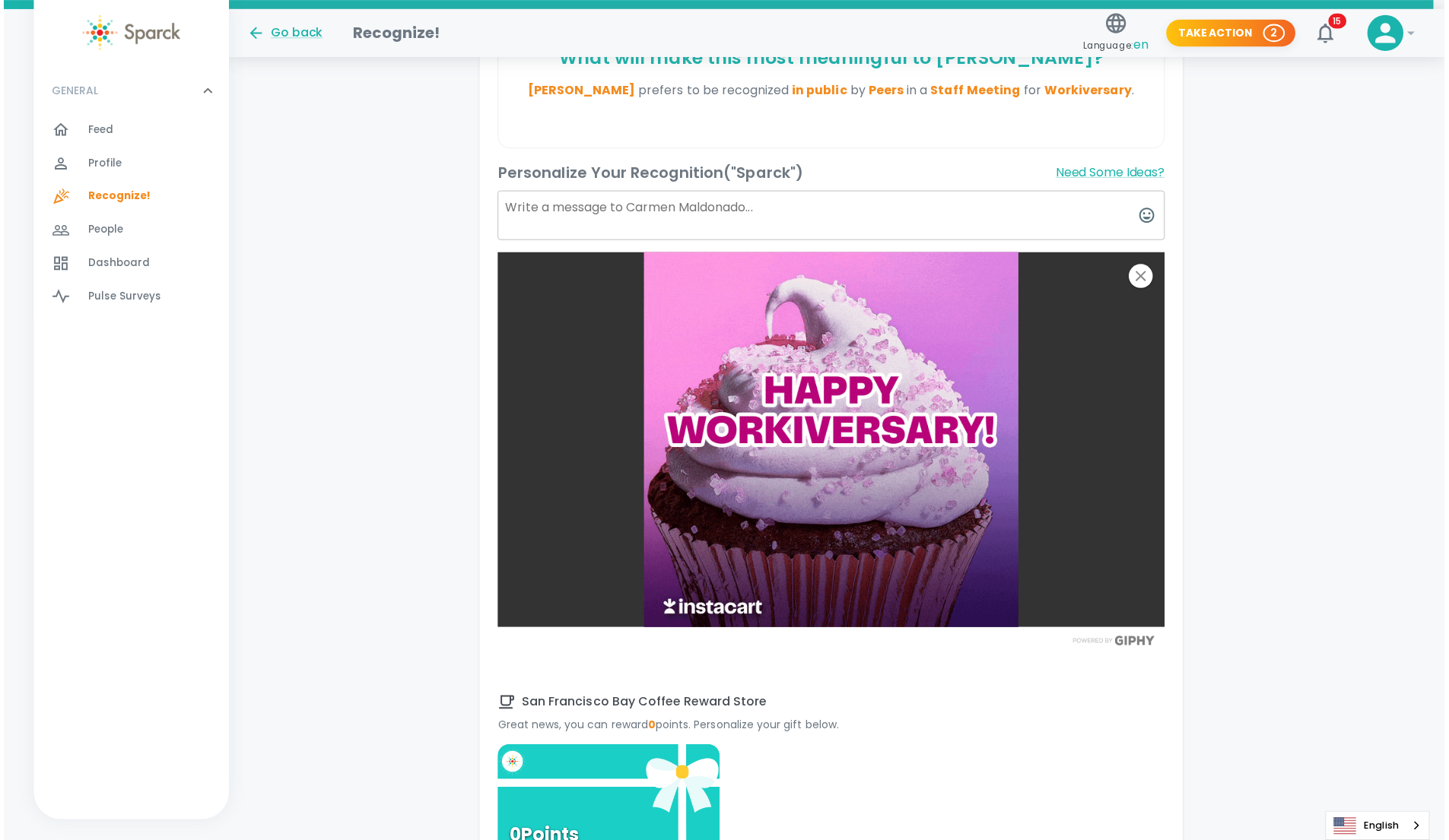
scroll to position [453, 0]
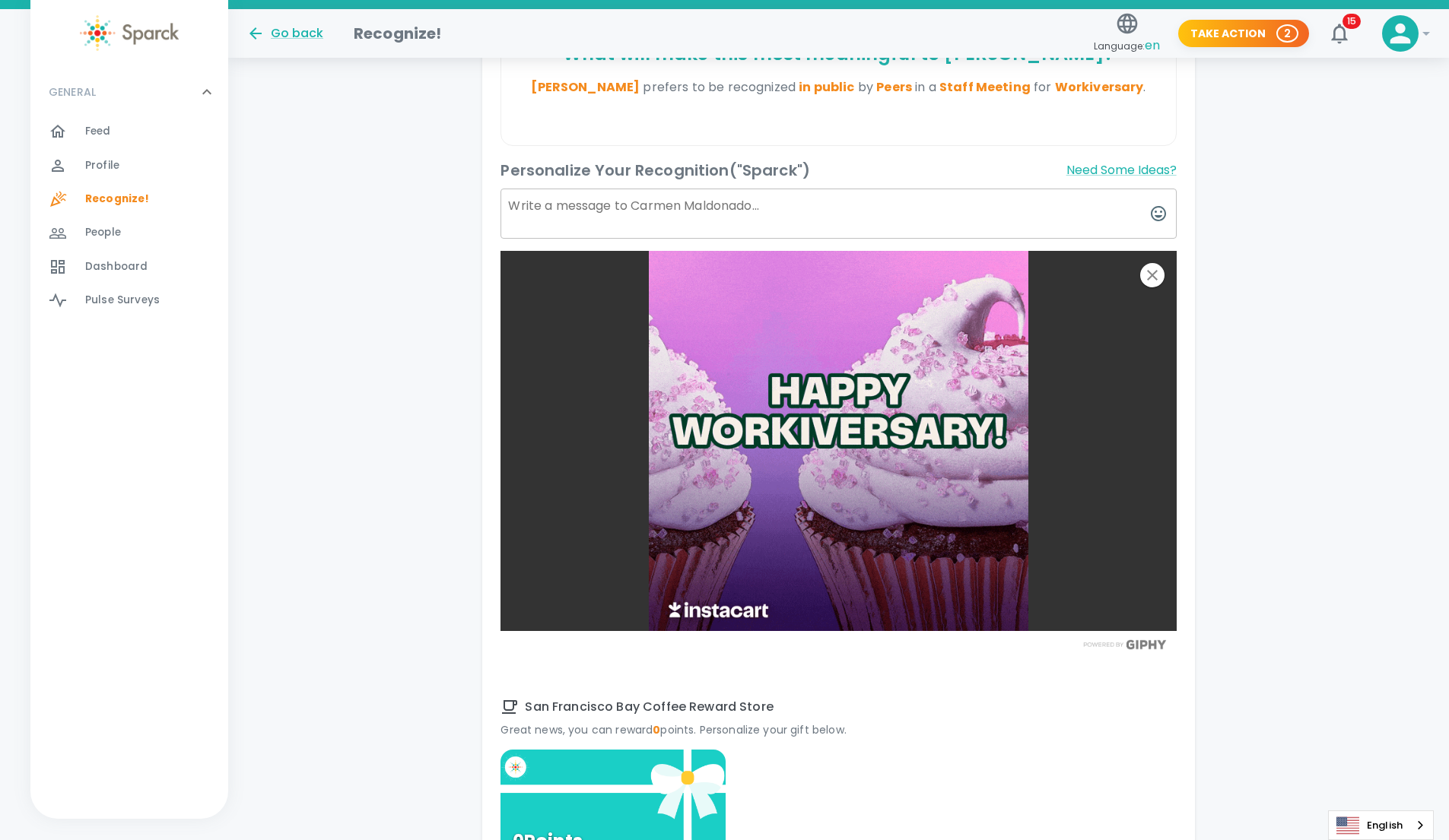
click at [608, 221] on textarea at bounding box center [838, 213] width 676 height 50
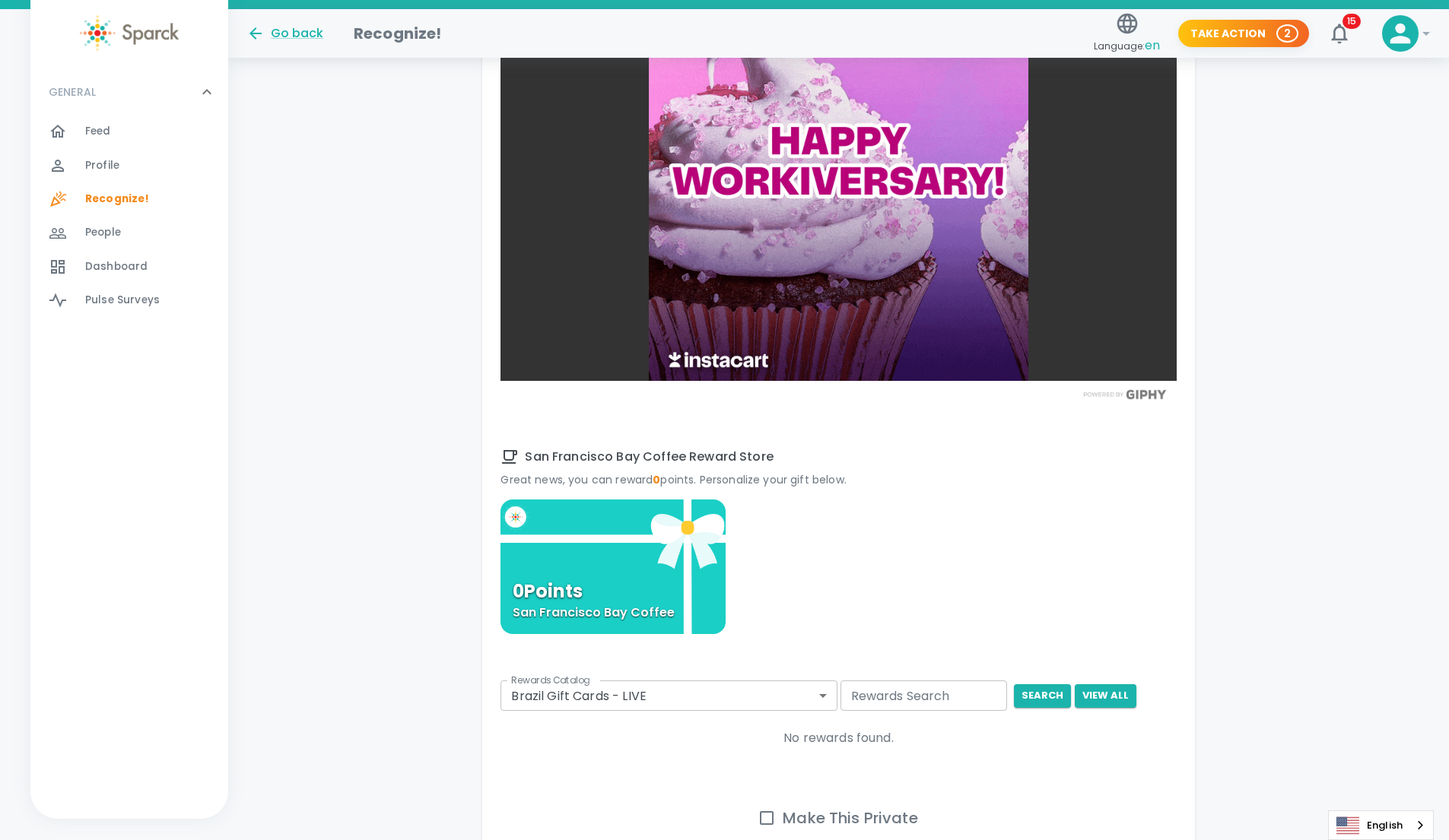
scroll to position [939, 0]
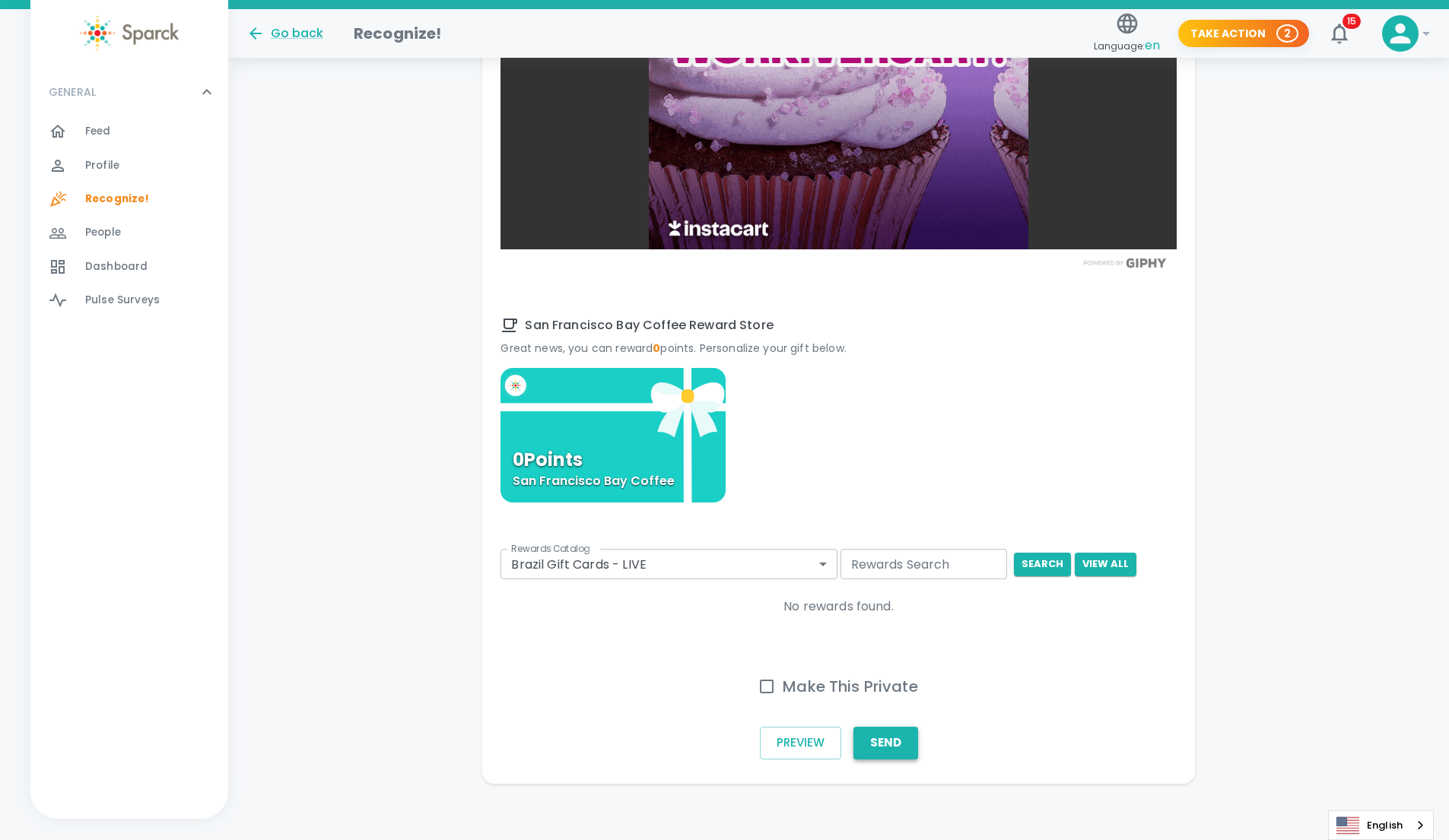
type textarea "CONGRATULATIONS"
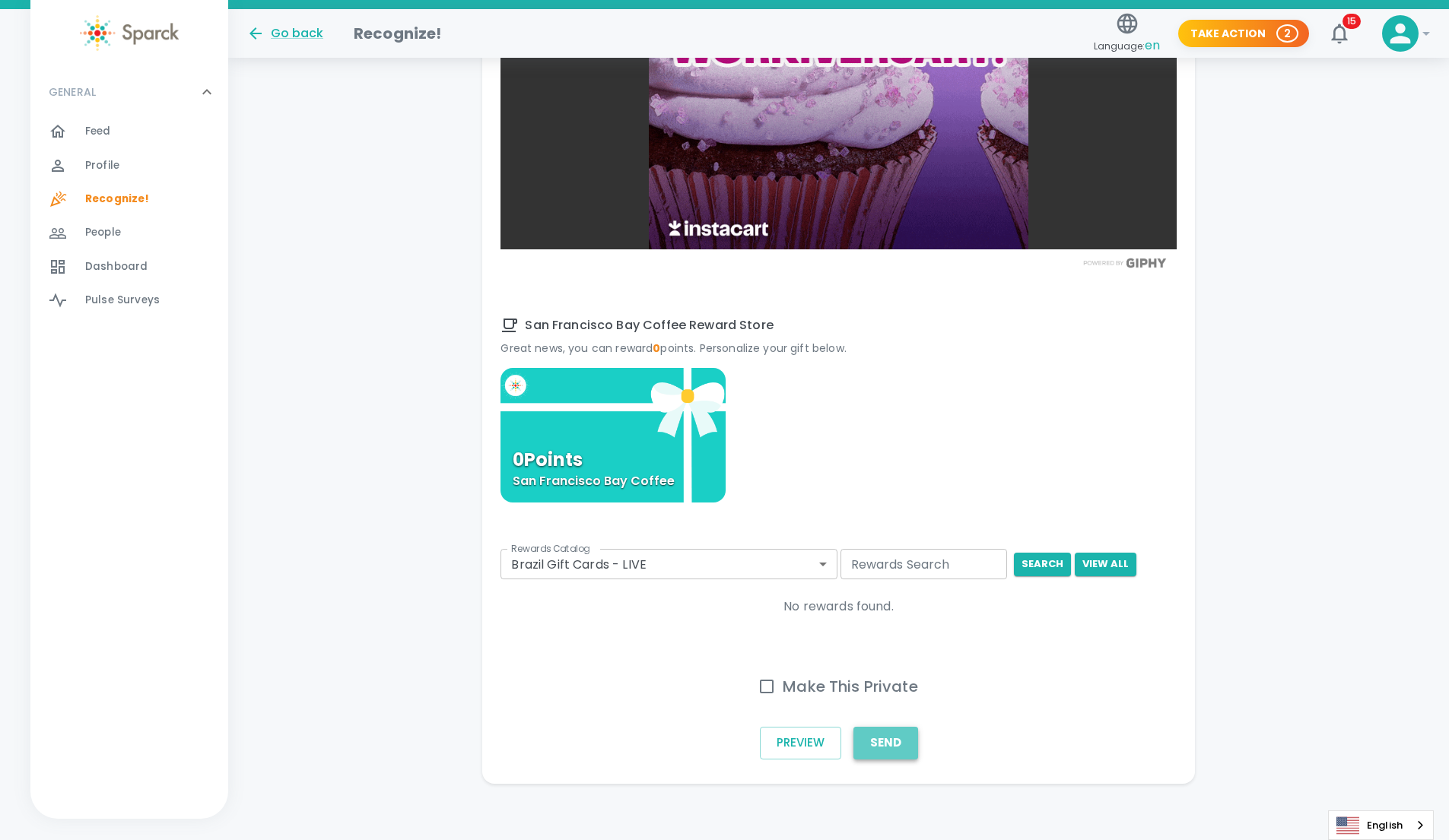
click at [706, 739] on button "Send" at bounding box center [885, 743] width 64 height 32
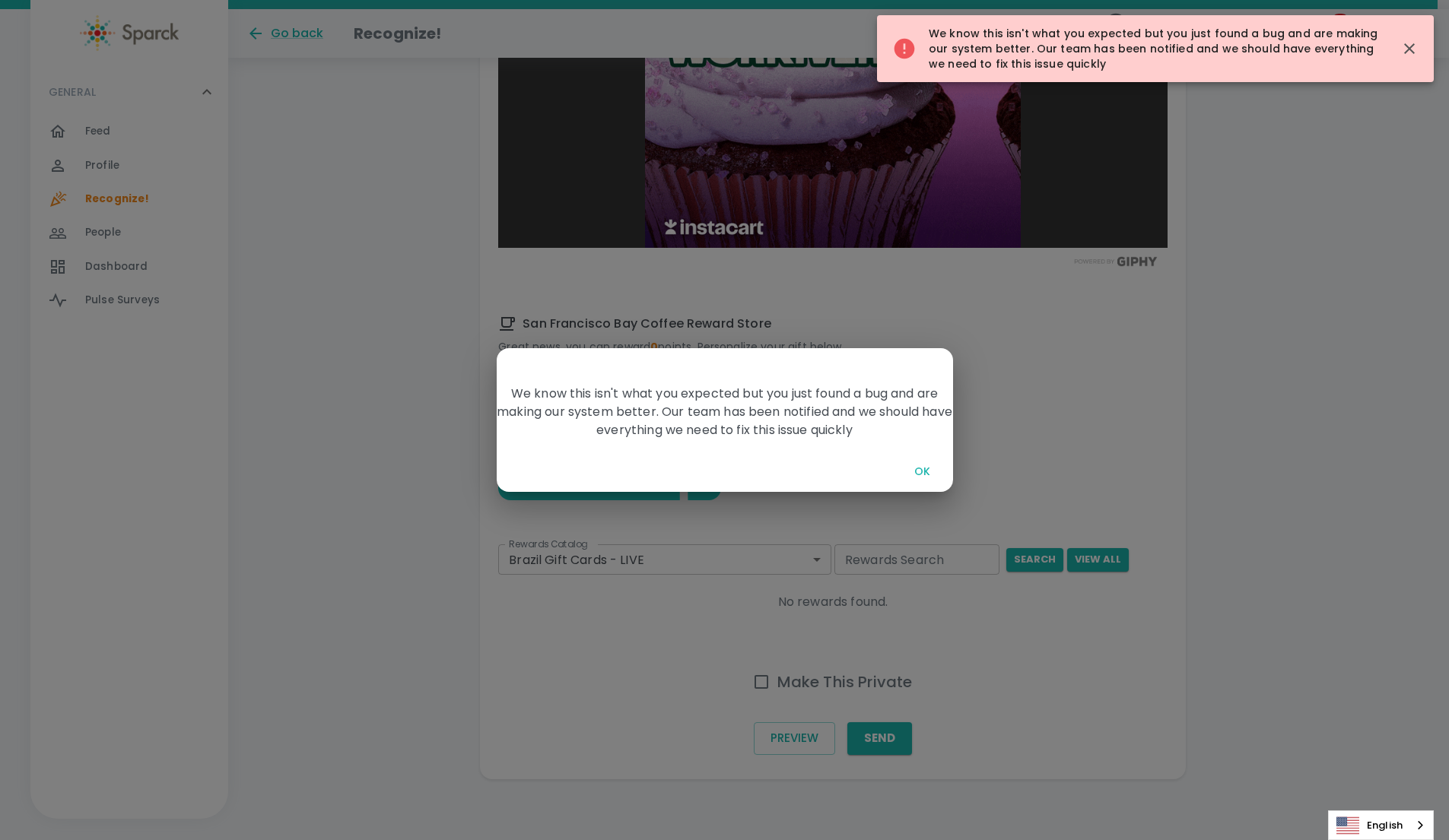
scroll to position [932, 0]
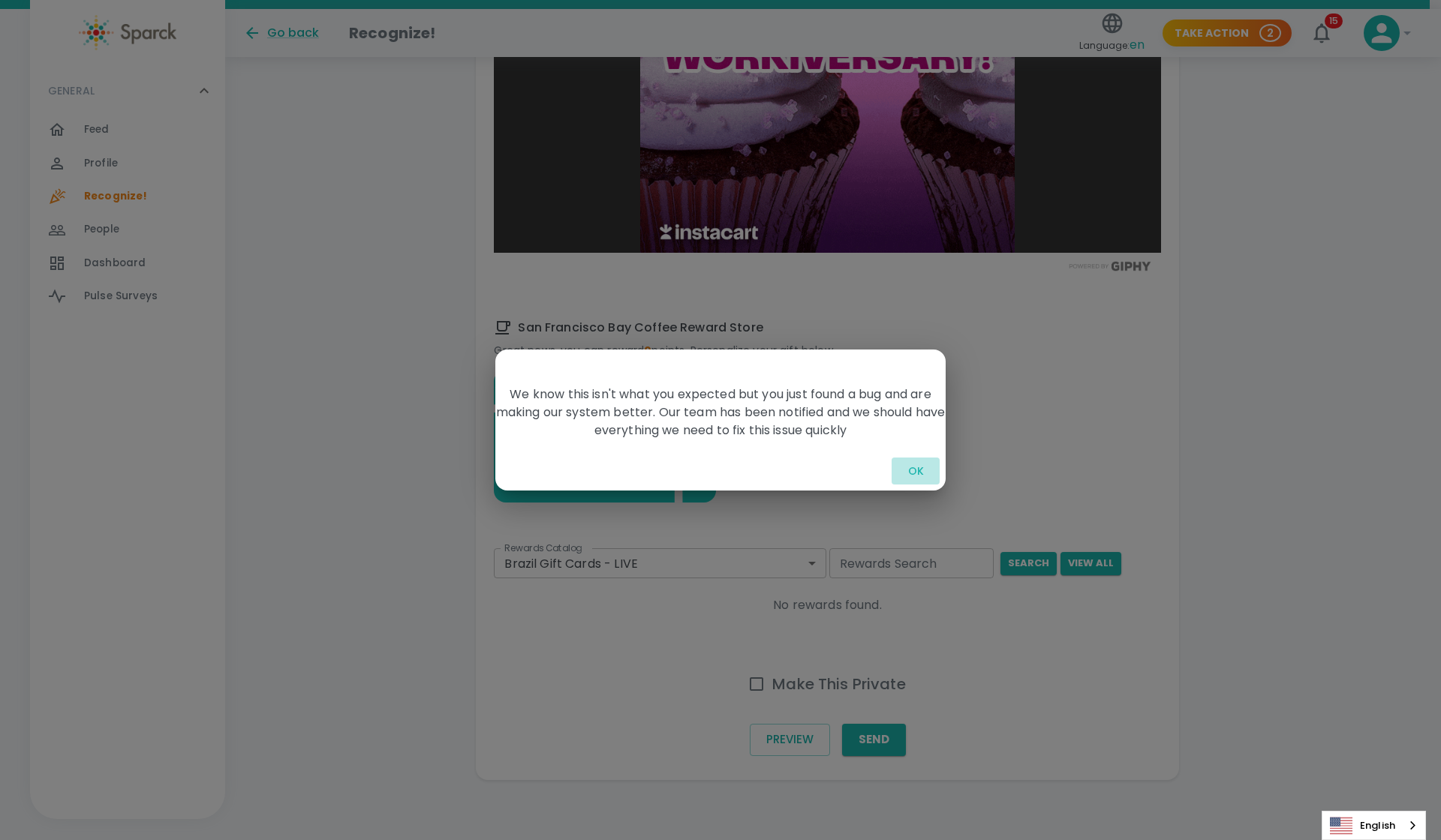
click at [697, 472] on button "OK" at bounding box center [915, 471] width 48 height 27
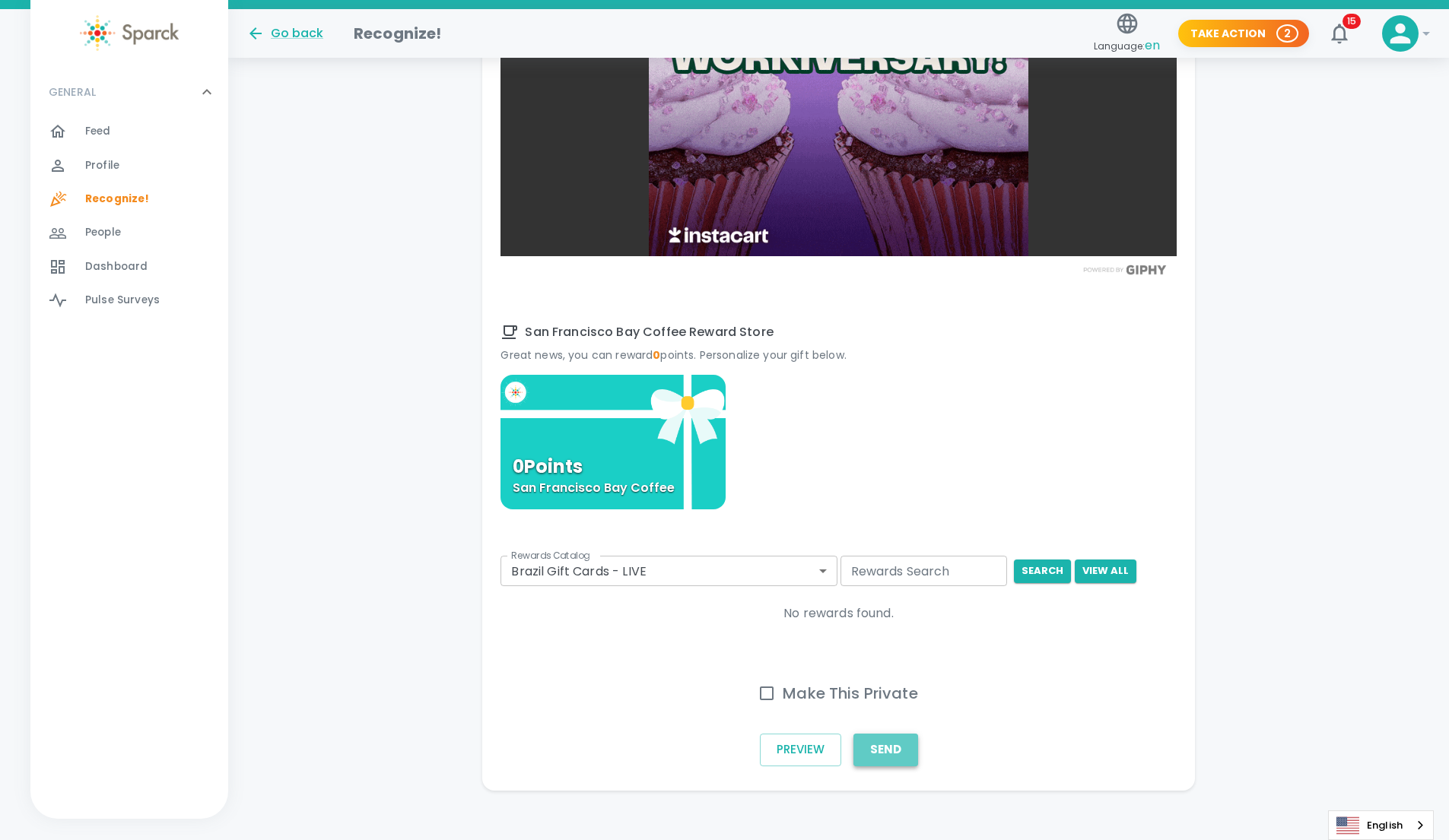
click at [706, 745] on button "Send" at bounding box center [885, 749] width 64 height 32
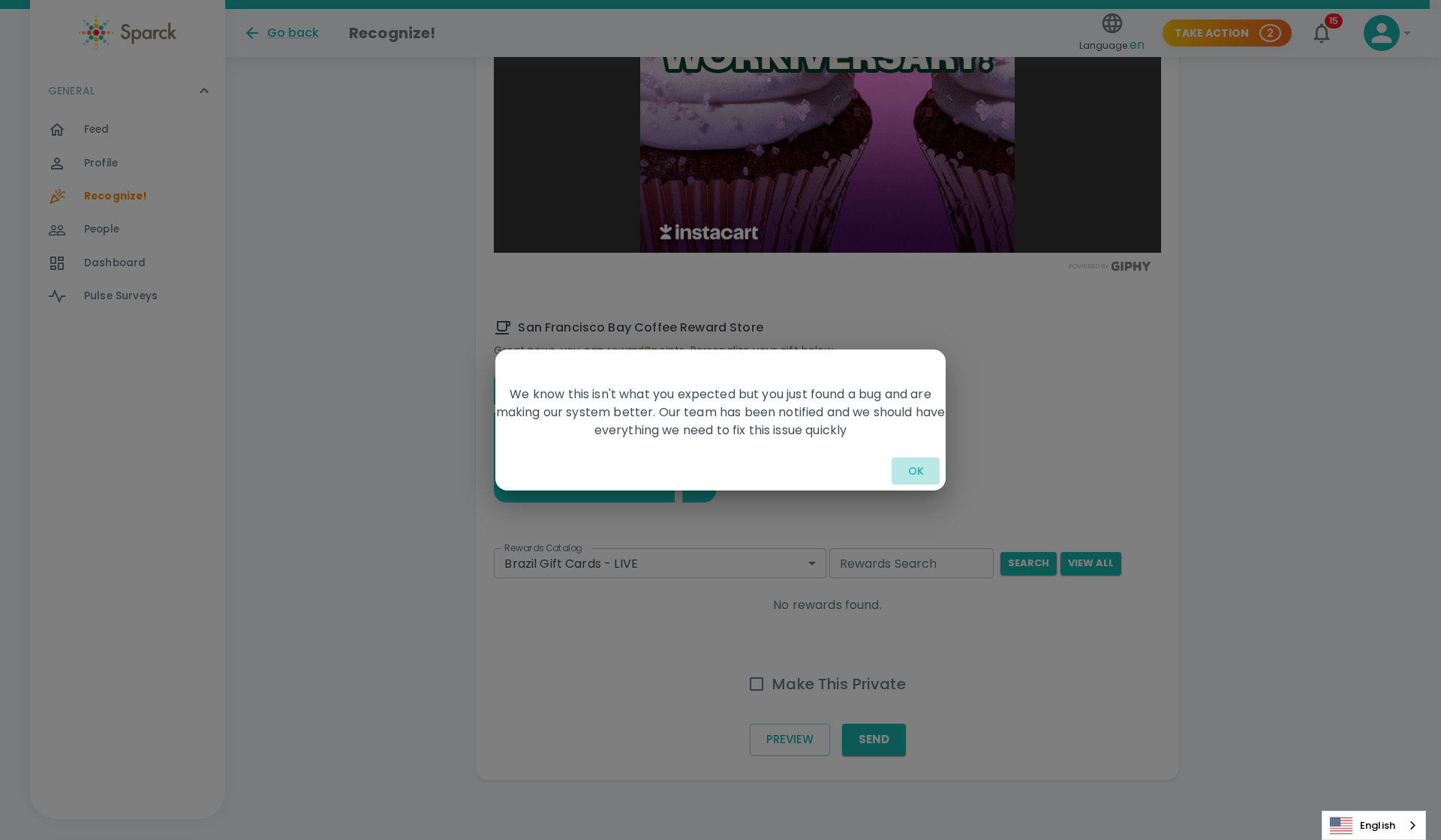
click at [697, 473] on button "OK" at bounding box center [915, 471] width 48 height 27
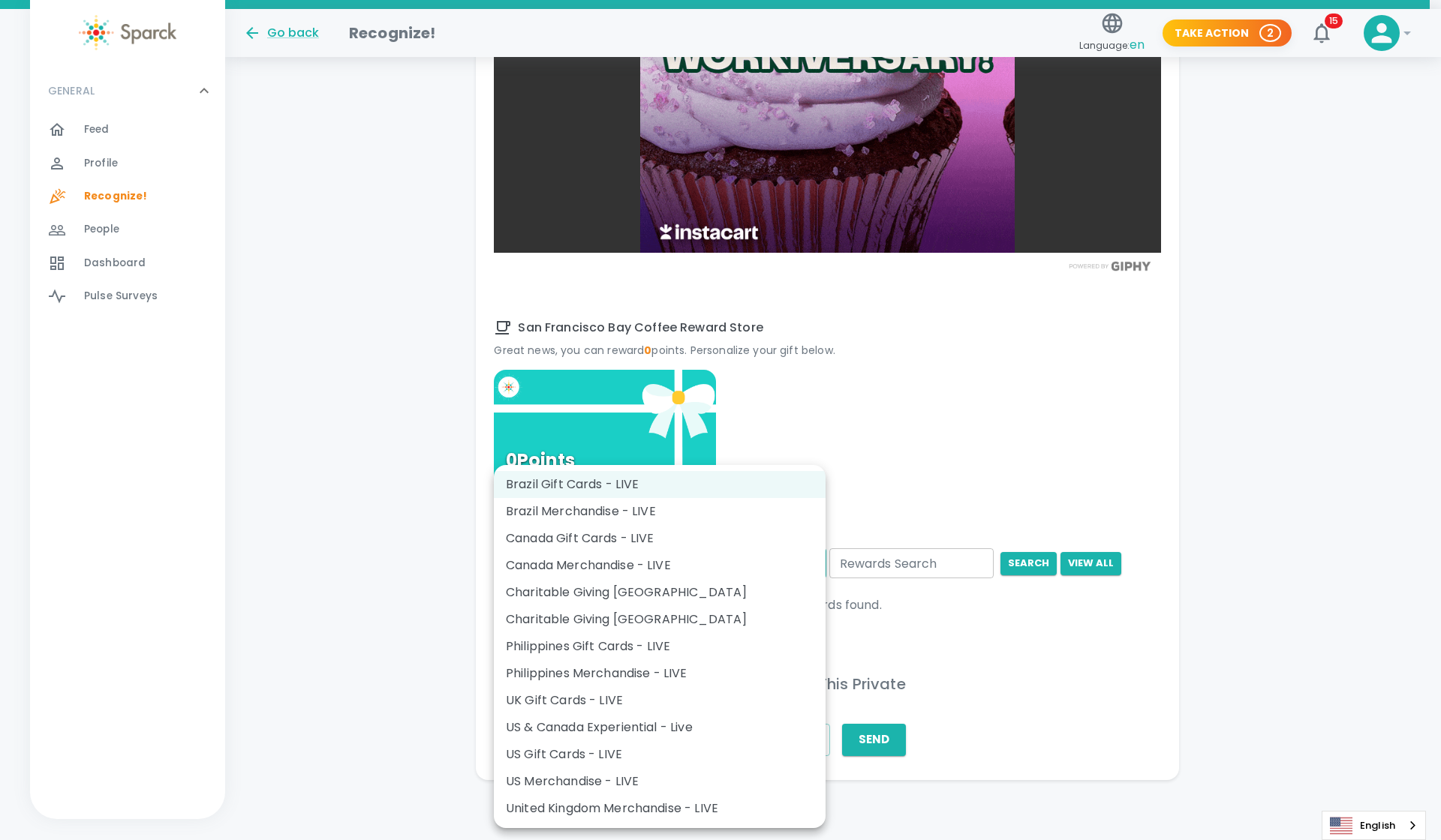
click at [697, 556] on li "Canada Merchandise - LIVE" at bounding box center [660, 565] width 331 height 27
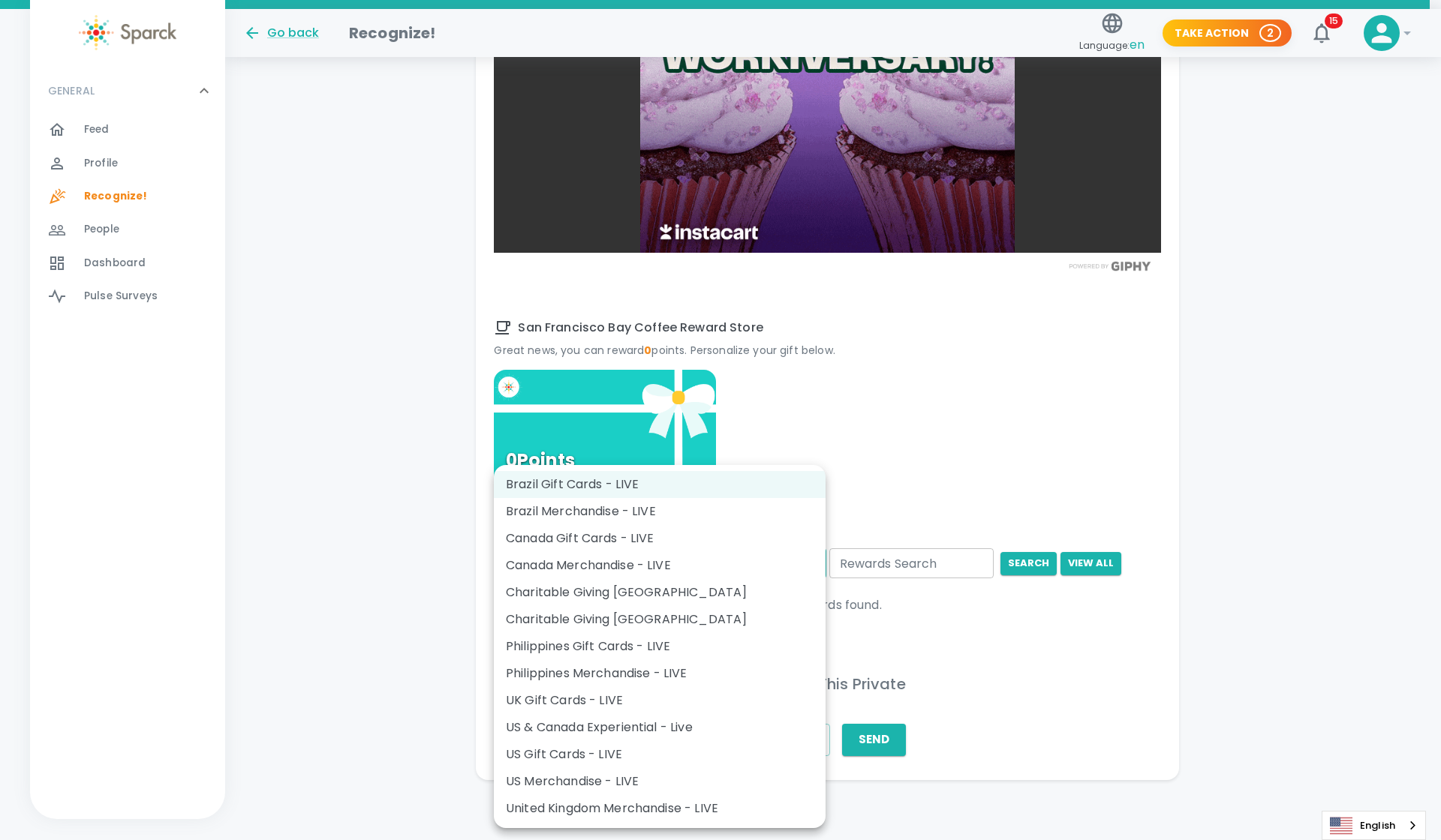
type input "471"
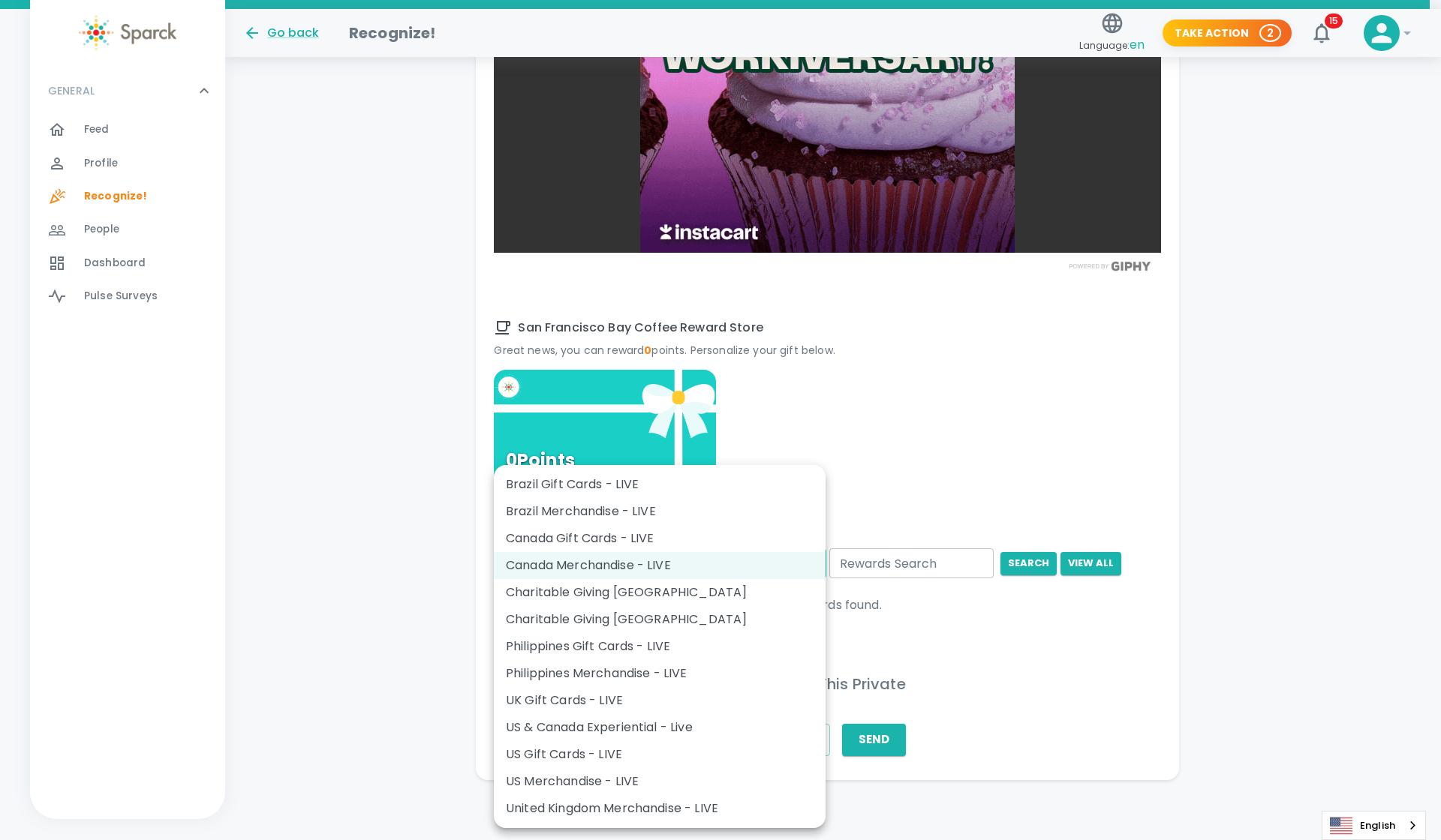
click at [697, 427] on div at bounding box center [720, 420] width 1441 height 840
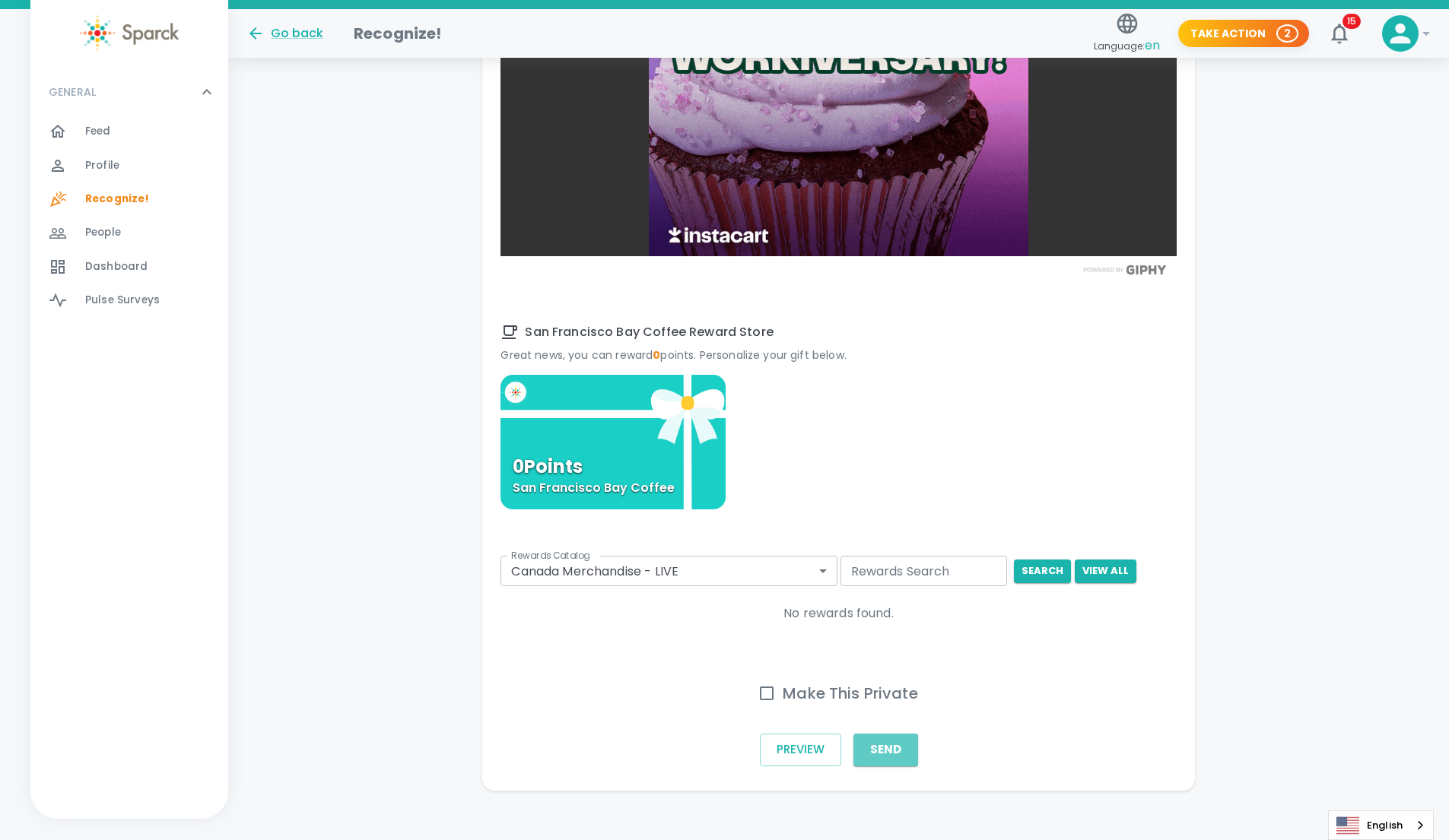
click at [706, 745] on button "Send" at bounding box center [885, 749] width 64 height 32
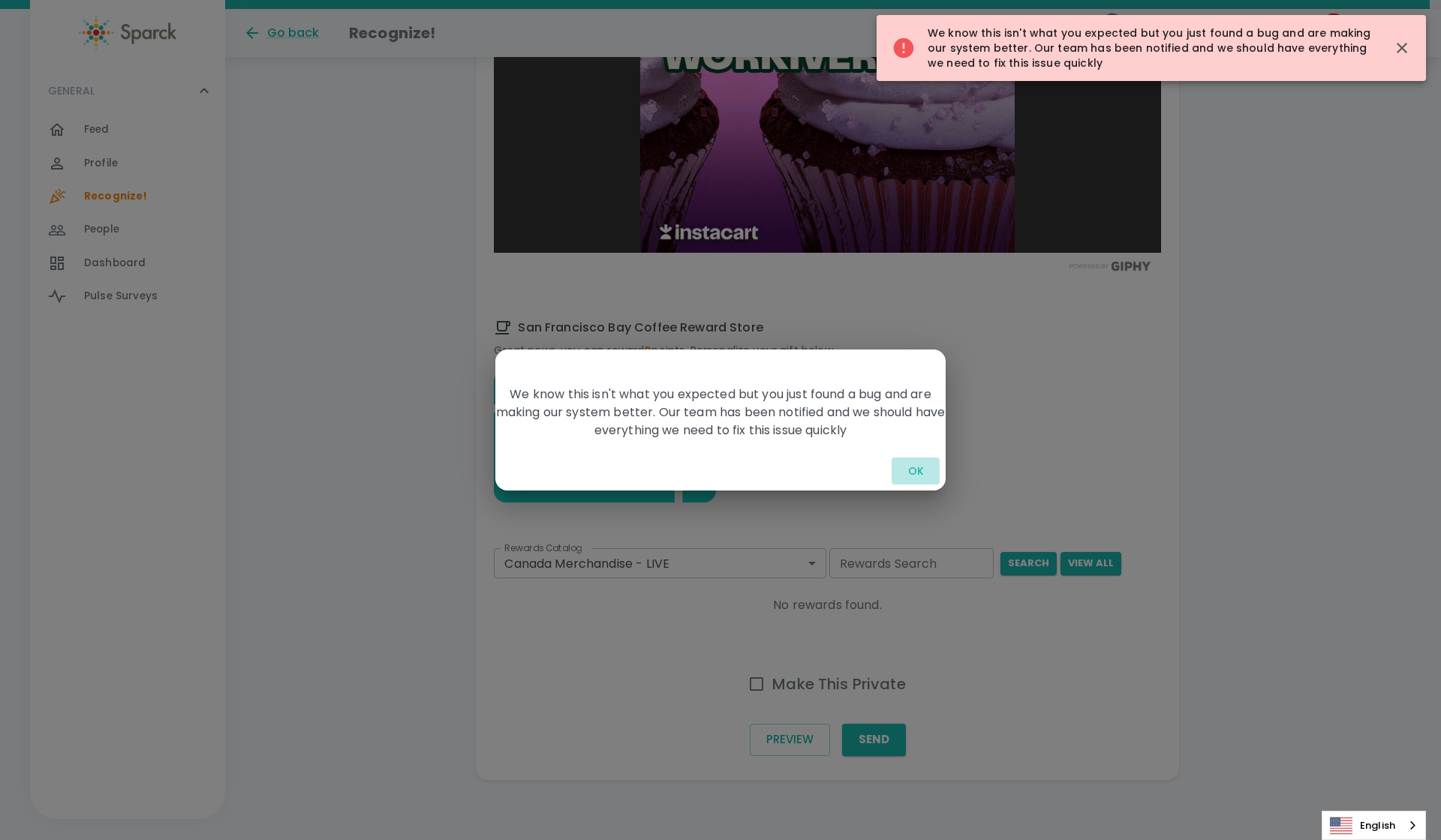
click at [697, 469] on button "OK" at bounding box center [915, 471] width 48 height 27
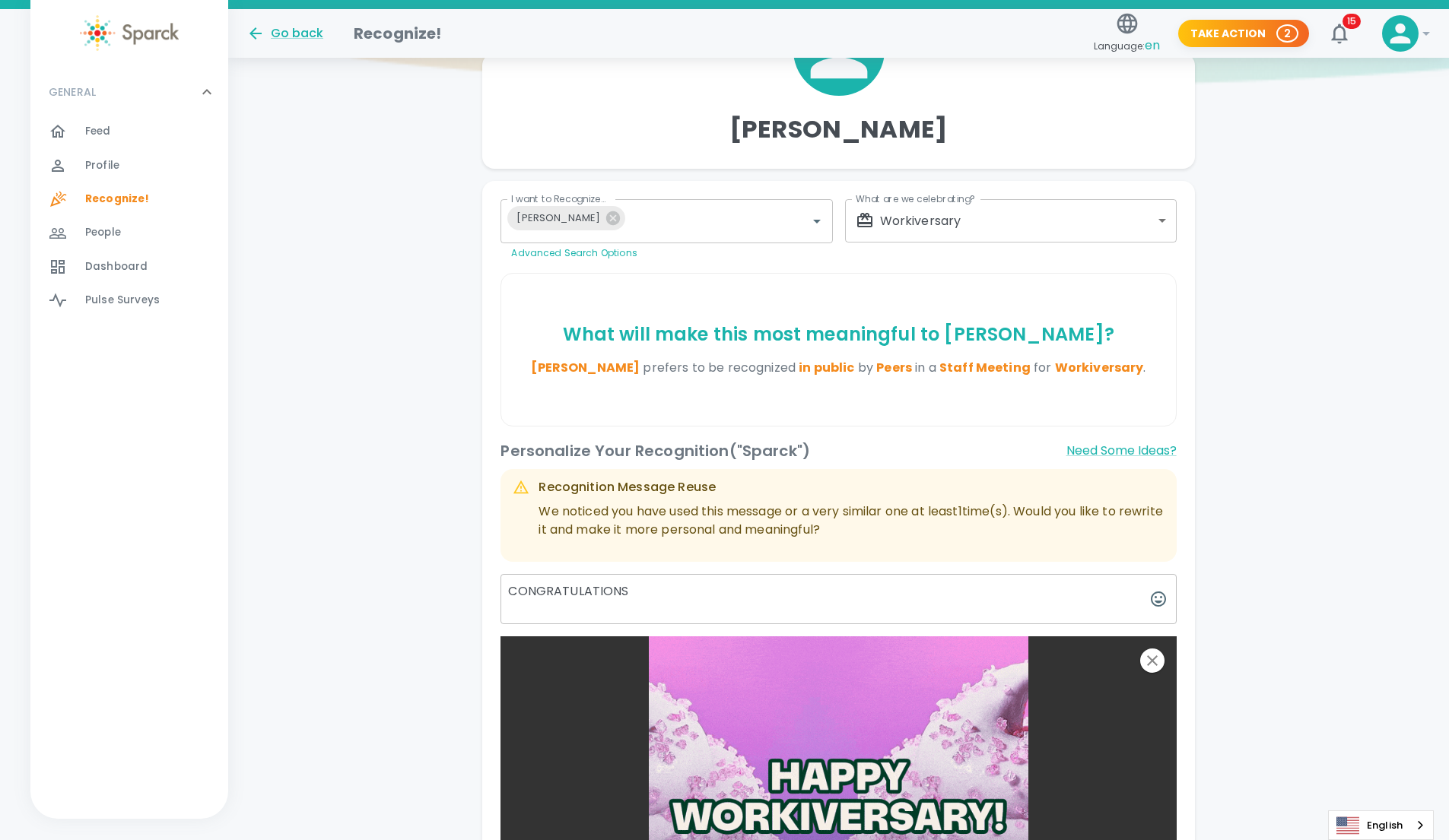
scroll to position [248, 0]
